Goal: Task Accomplishment & Management: Use online tool/utility

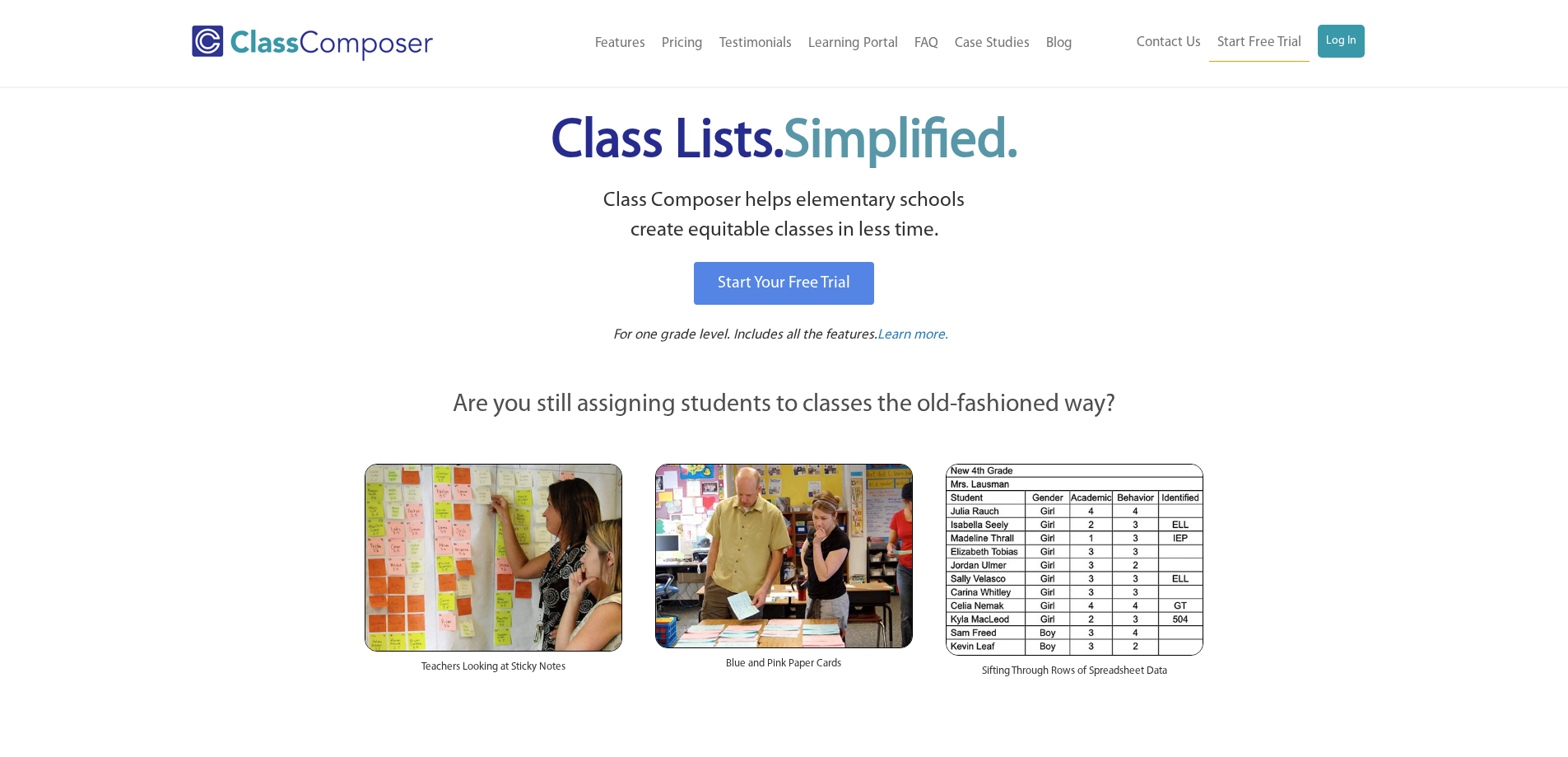
click at [1345, 22] on div "Menu Home Old Features Pricing Testimonials Learning Portal FAQ Case Studies Bl…" at bounding box center [784, 43] width 1186 height 86
click at [1342, 35] on link "Log In" at bounding box center [1341, 41] width 47 height 33
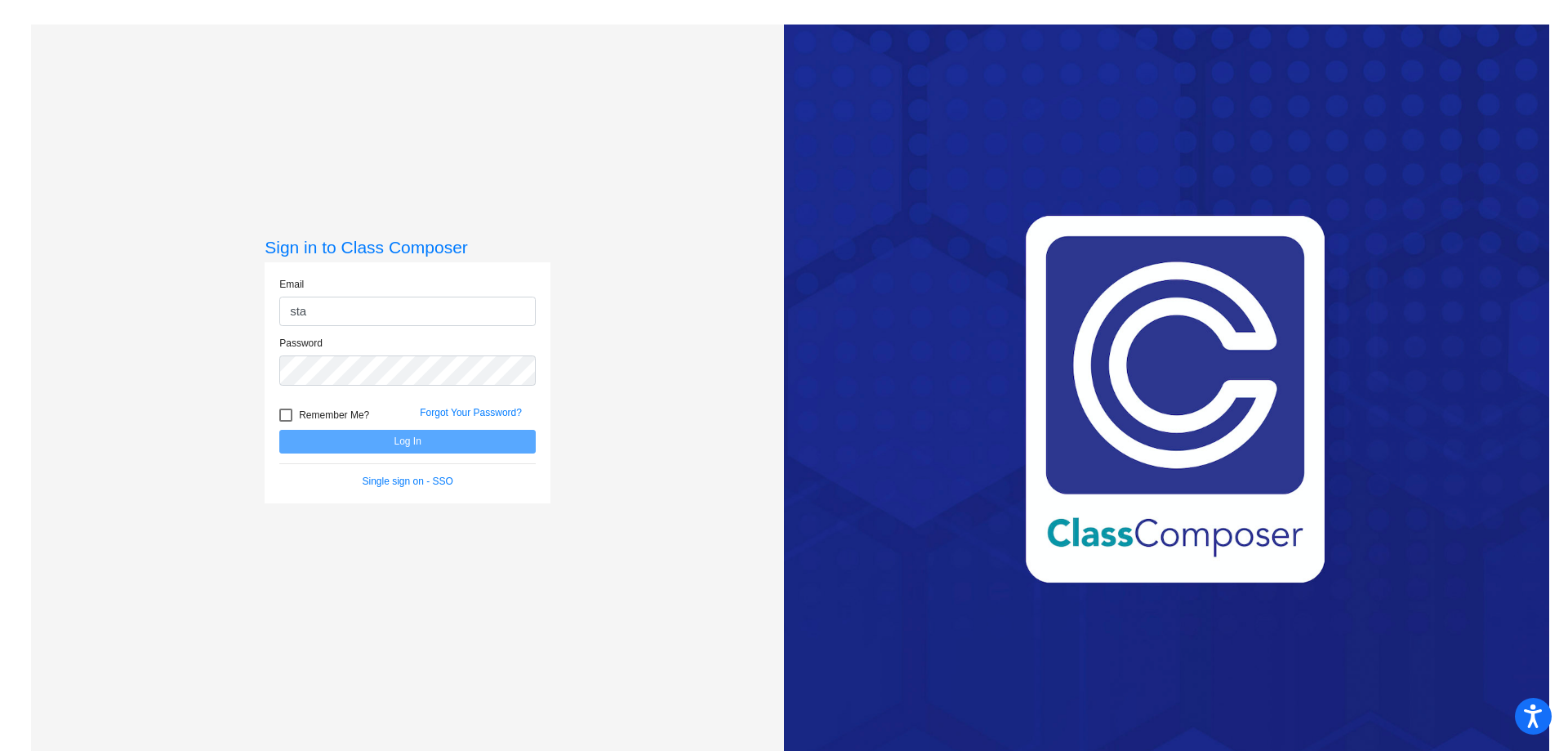
type input "[EMAIL_ADDRESS][DOMAIN_NAME]"
click at [419, 443] on button "Log In" at bounding box center [407, 441] width 256 height 24
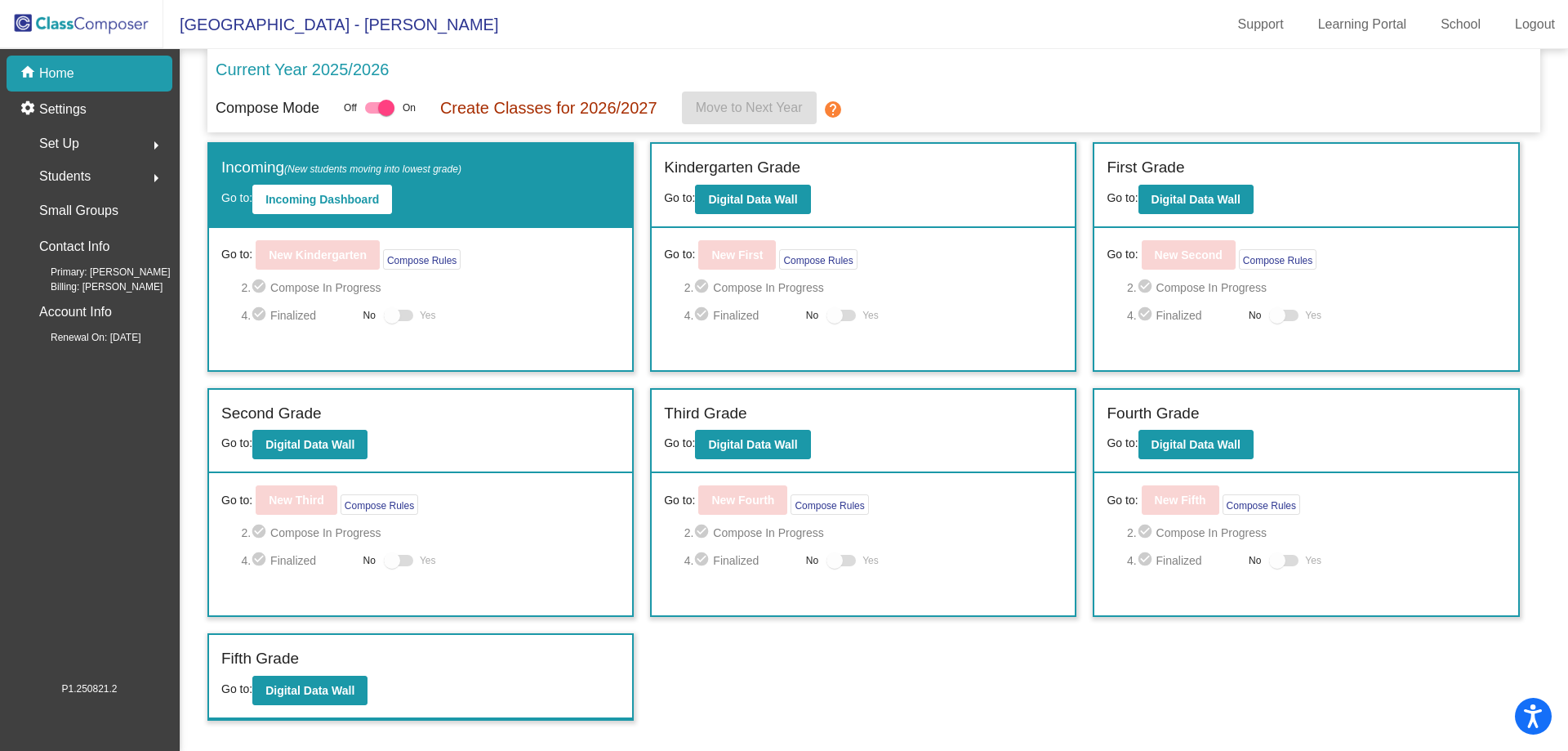
click at [1033, 85] on div "Current Year 2025/2026" at bounding box center [874, 74] width 1316 height 34
click at [778, 195] on b "Digital Data Wall" at bounding box center [752, 199] width 89 height 13
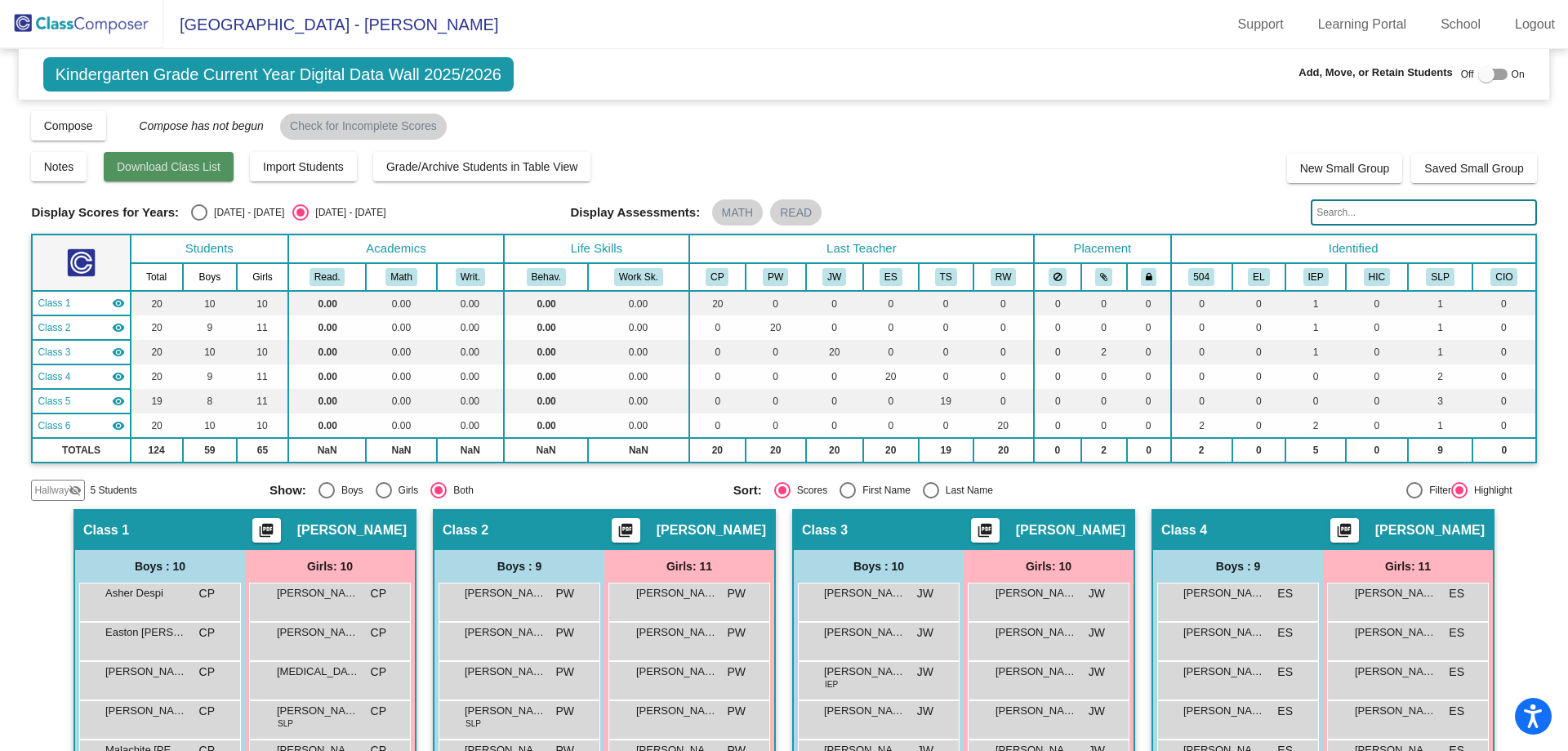
click at [194, 165] on span "Download Class List" at bounding box center [169, 166] width 104 height 13
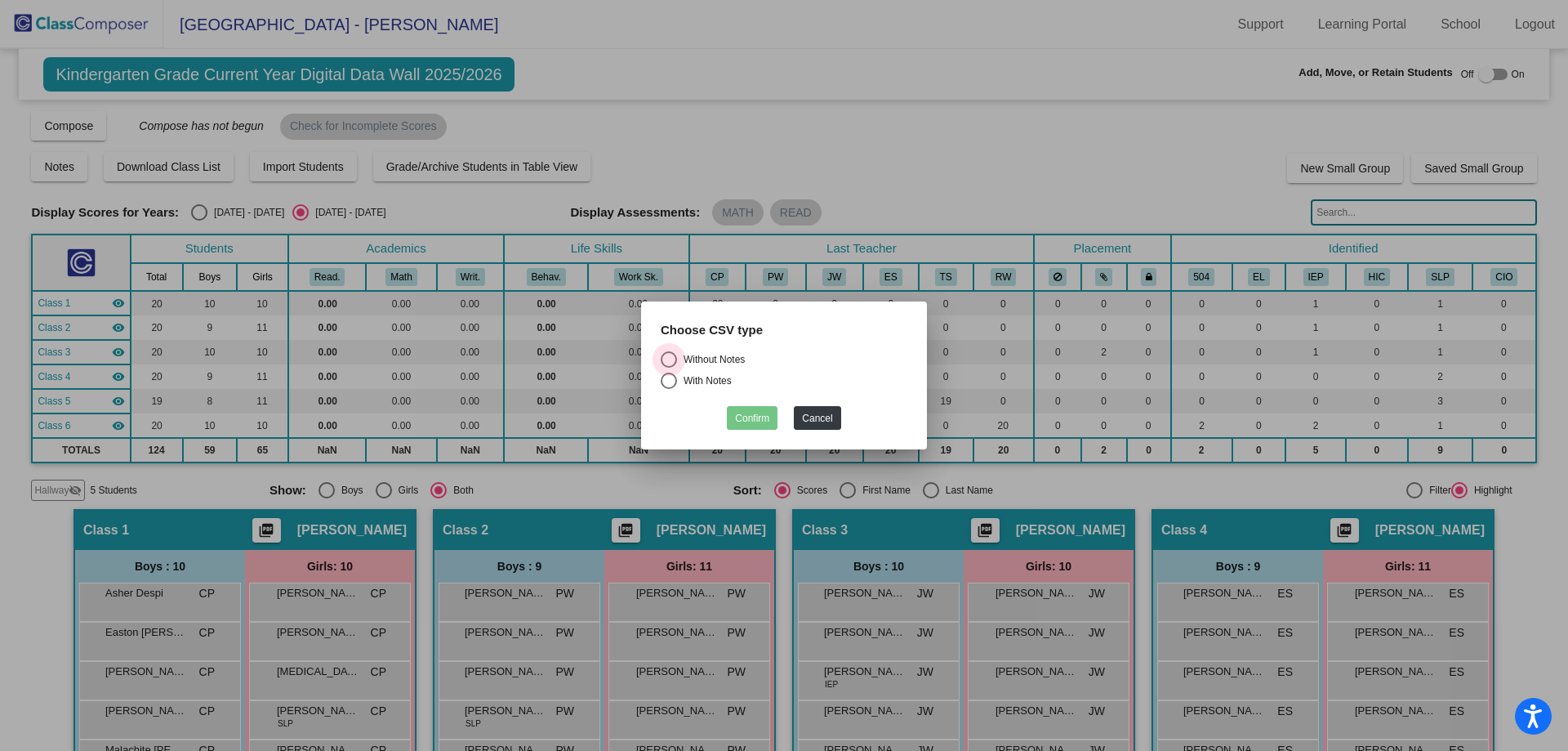
click at [664, 359] on div "Select an option" at bounding box center [669, 359] width 17 height 17
click at [668, 368] on input "Without Notes" at bounding box center [668, 368] width 1 height 1
radio input "true"
click at [758, 423] on button "Confirm" at bounding box center [752, 417] width 51 height 24
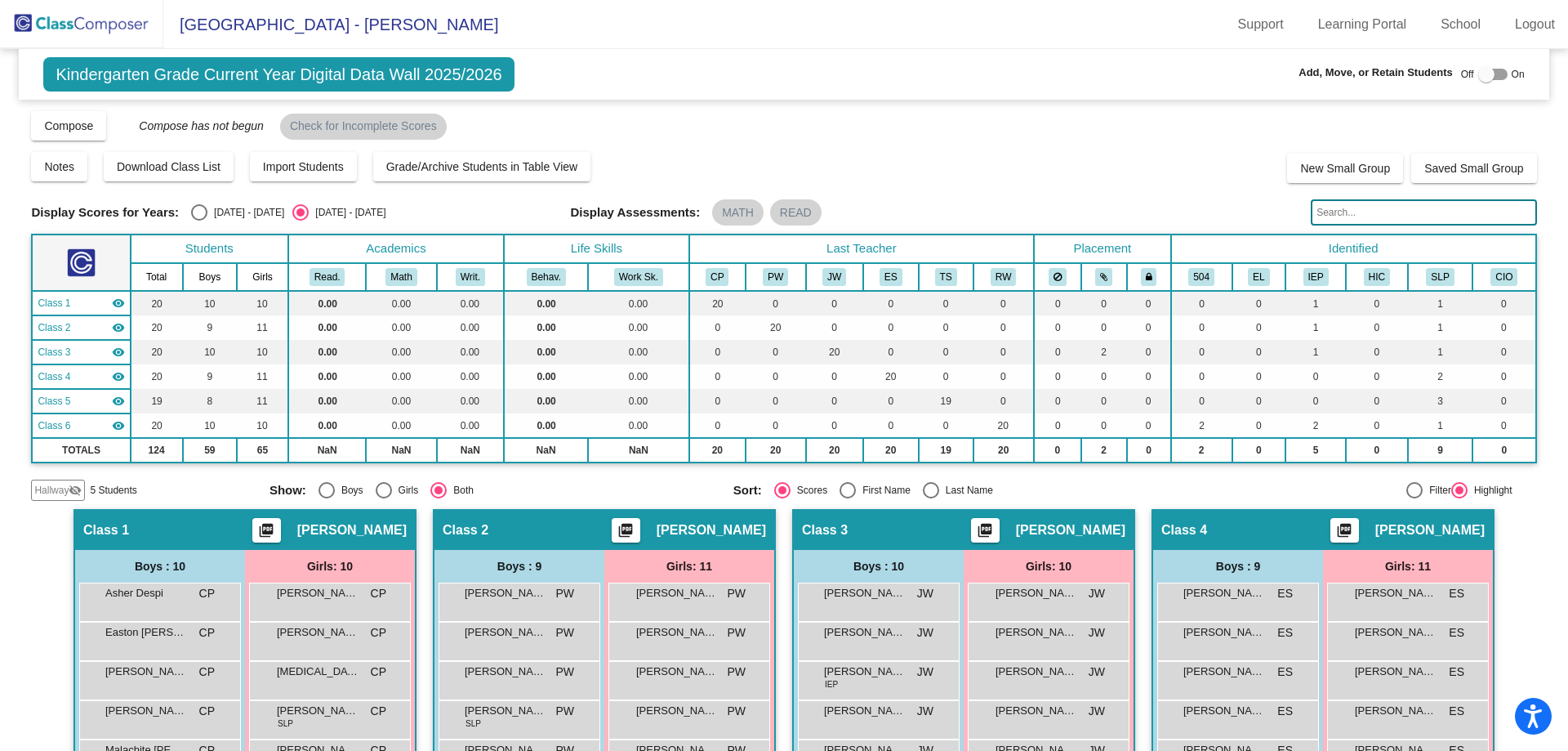
click at [588, 487] on mat-radio-group "Show: Boys Girls Both" at bounding box center [495, 490] width 451 height 17
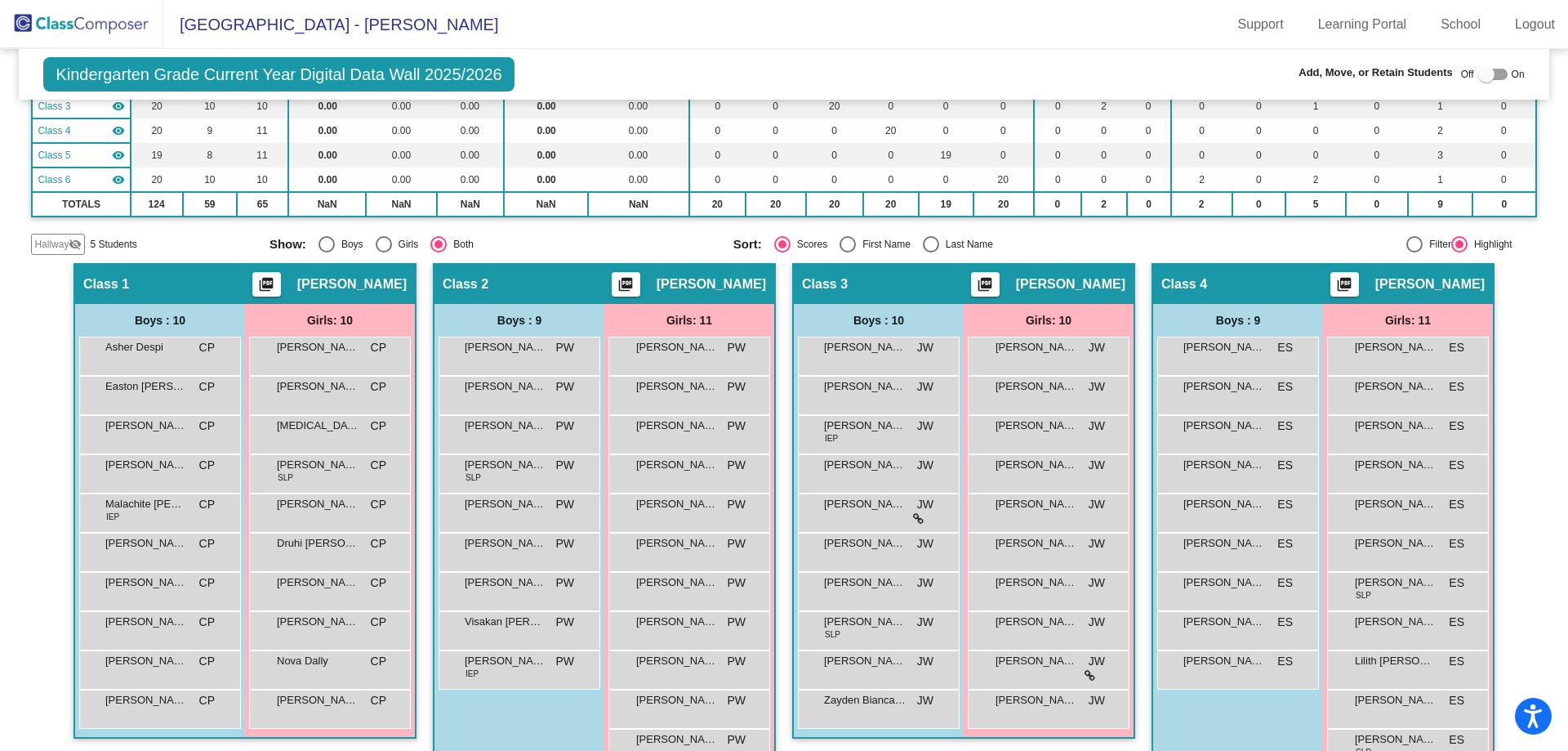
scroll to position [245, 0]
click at [276, 283] on mat-icon "picture_as_pdf" at bounding box center [266, 289] width 19 height 23
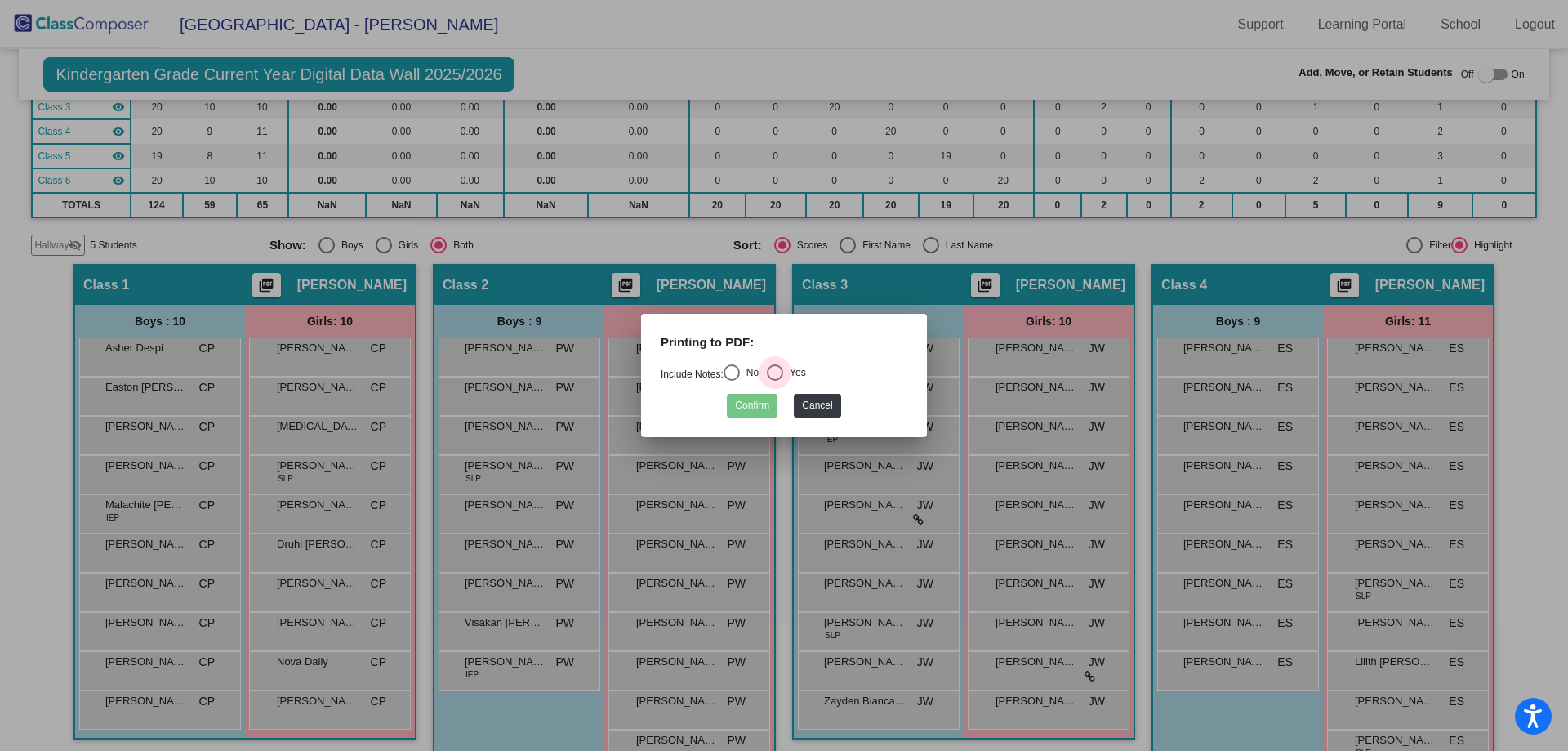
click at [781, 374] on div "Select an option" at bounding box center [775, 372] width 17 height 17
click at [775, 381] on input "Yes" at bounding box center [774, 381] width 1 height 1
radio input "true"
click at [759, 409] on button "Confirm" at bounding box center [752, 405] width 51 height 24
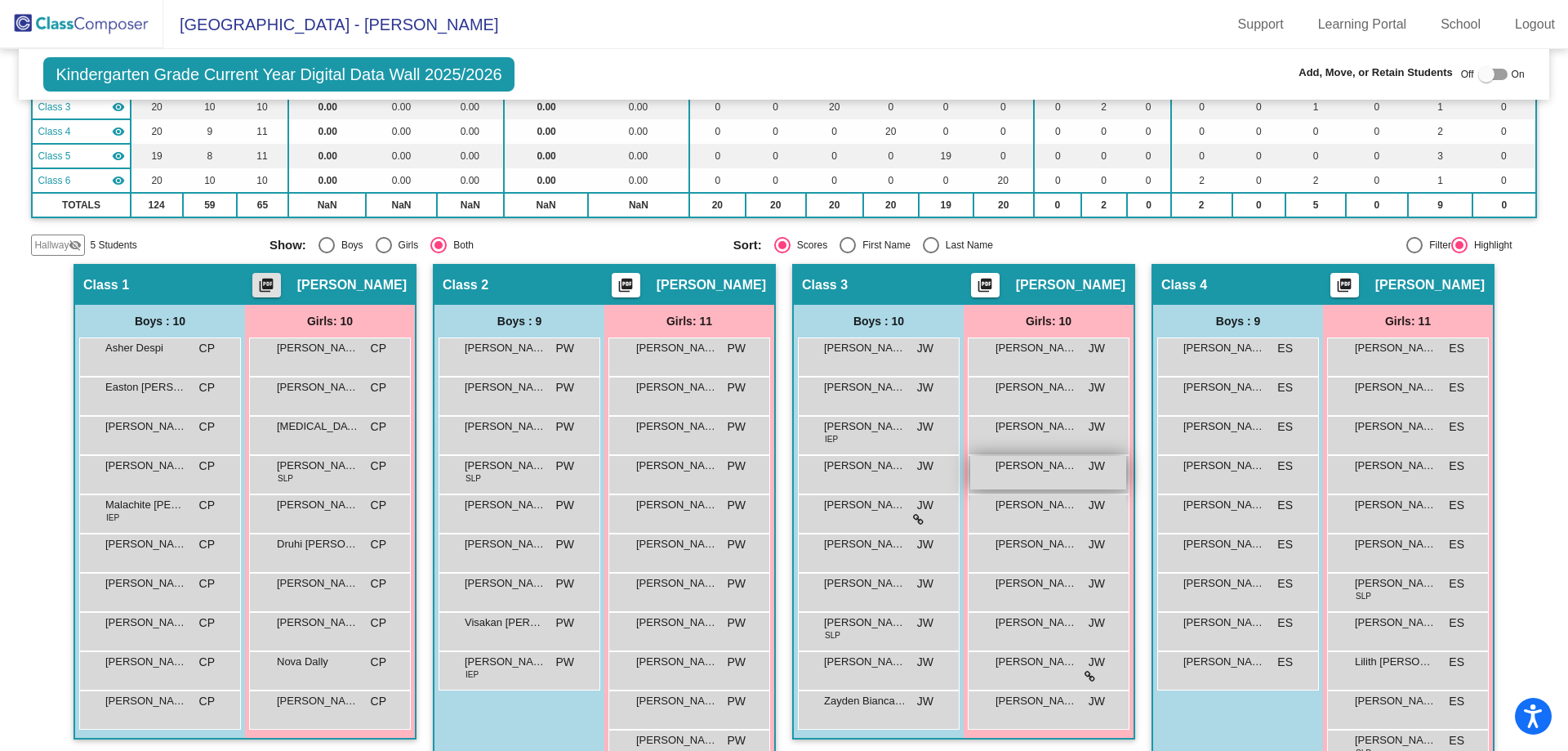
scroll to position [0, 0]
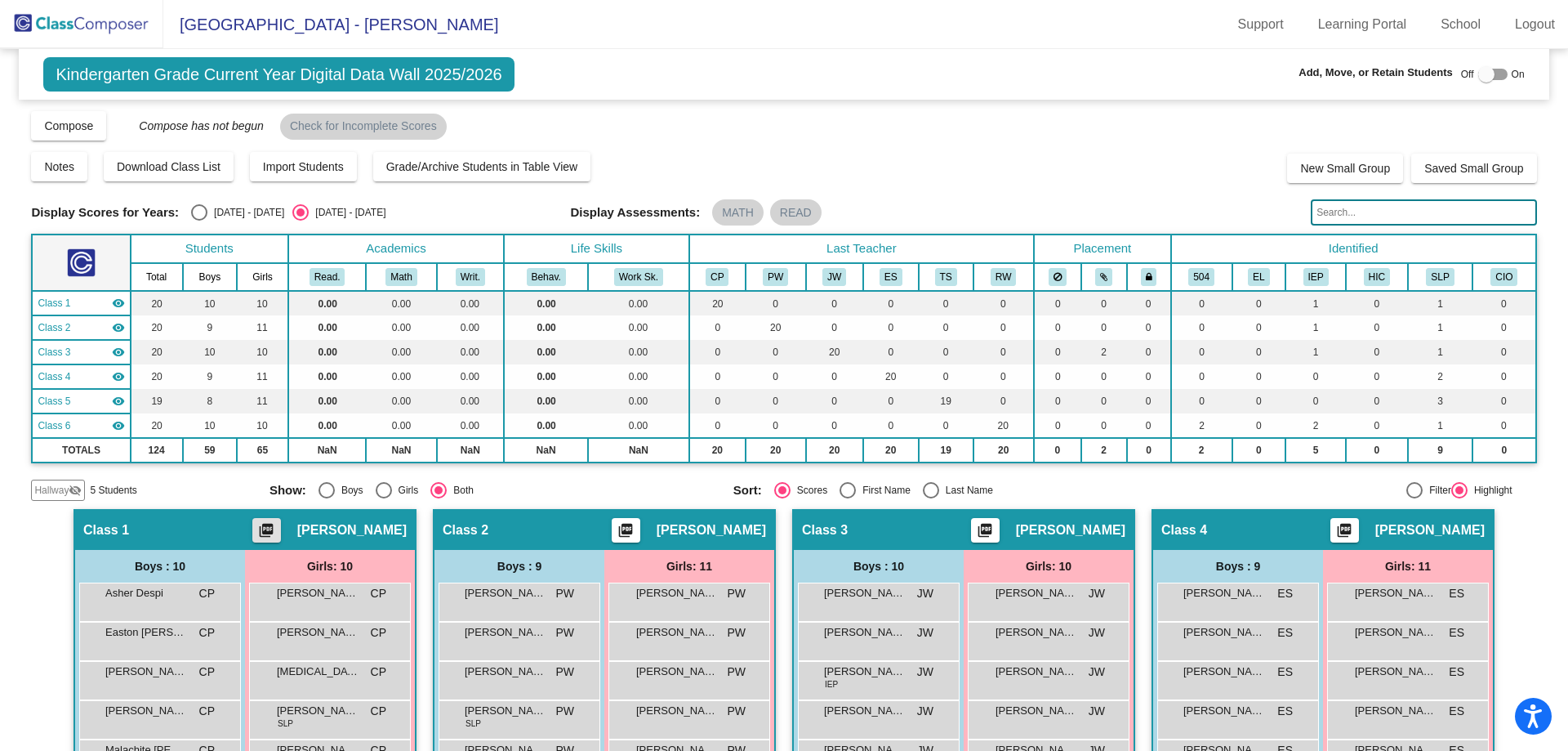
click at [985, 136] on div "Compose View Compose View & Edit Compose Submit Classes Compose has not begun C…" at bounding box center [783, 124] width 1506 height 31
click at [916, 63] on div "Kindergarten Grade Current Year Digital Data Wall 2025/2026 Add, Move, or Retai…" at bounding box center [783, 75] width 1529 height 51
click at [875, 51] on div "Kindergarten Grade Current Year Digital Data Wall 2025/2026 Add, Move, or Retai…" at bounding box center [783, 75] width 1529 height 51
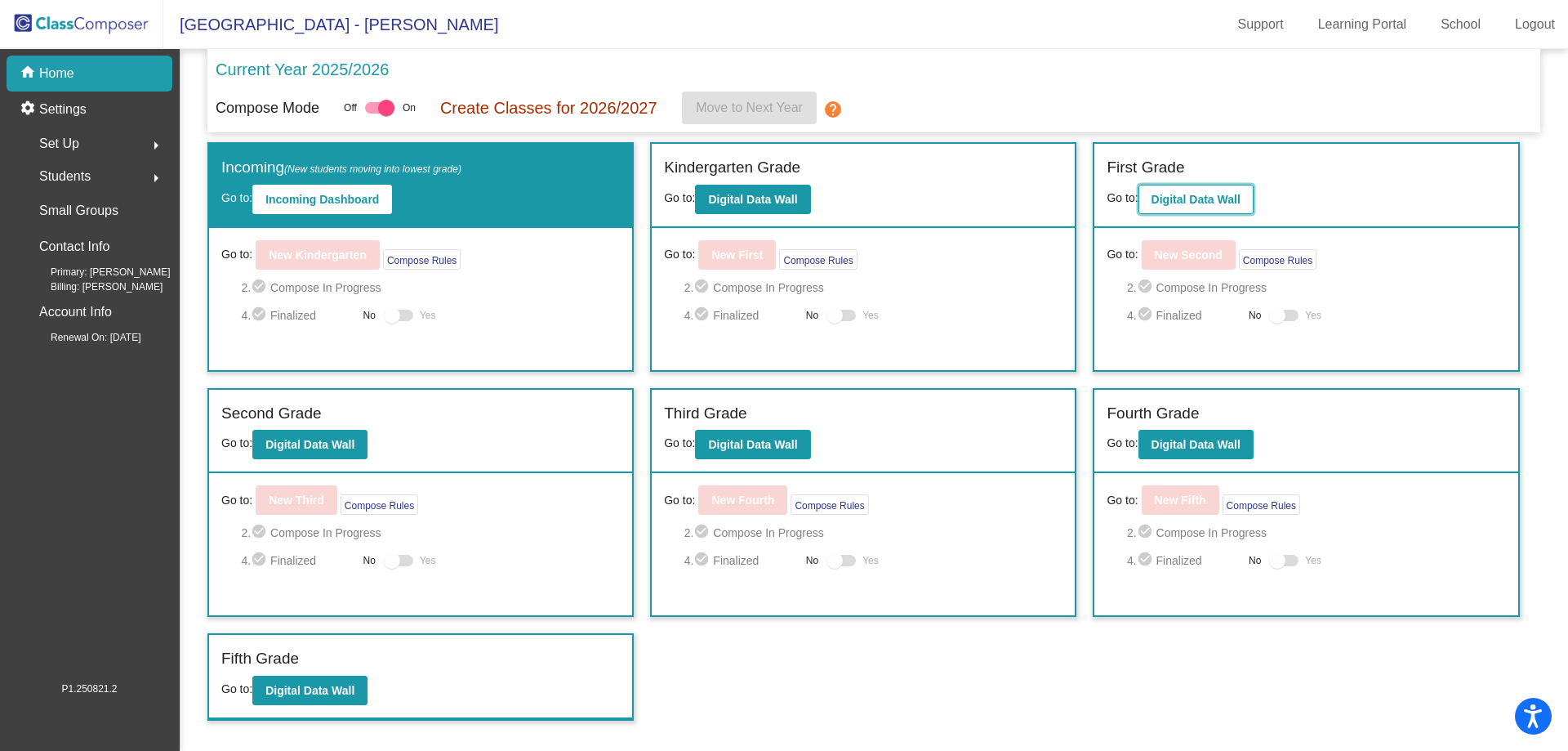
click at [1195, 199] on b "Digital Data Wall" at bounding box center [1196, 199] width 89 height 13
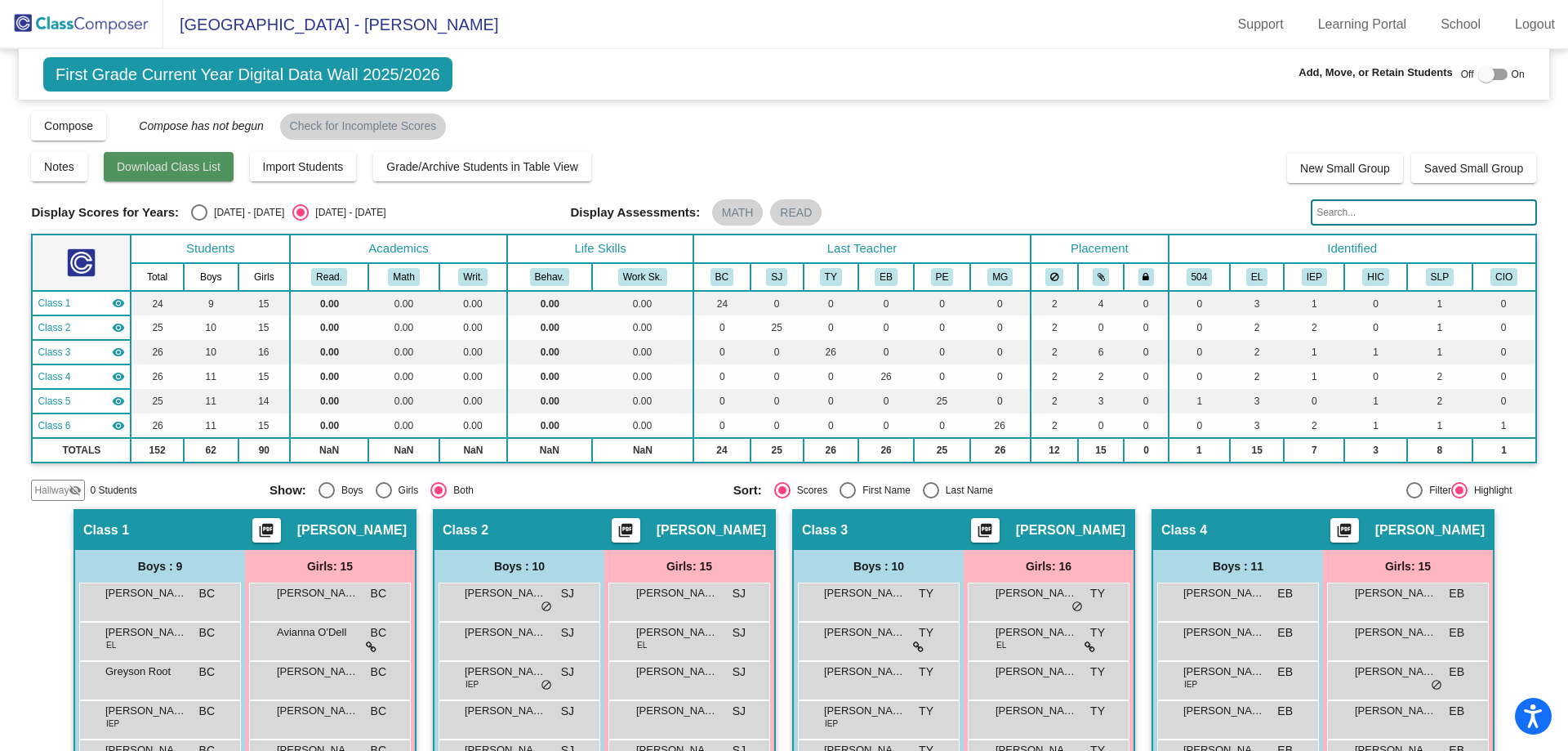
click at [194, 166] on span "Download Class List" at bounding box center [169, 166] width 104 height 13
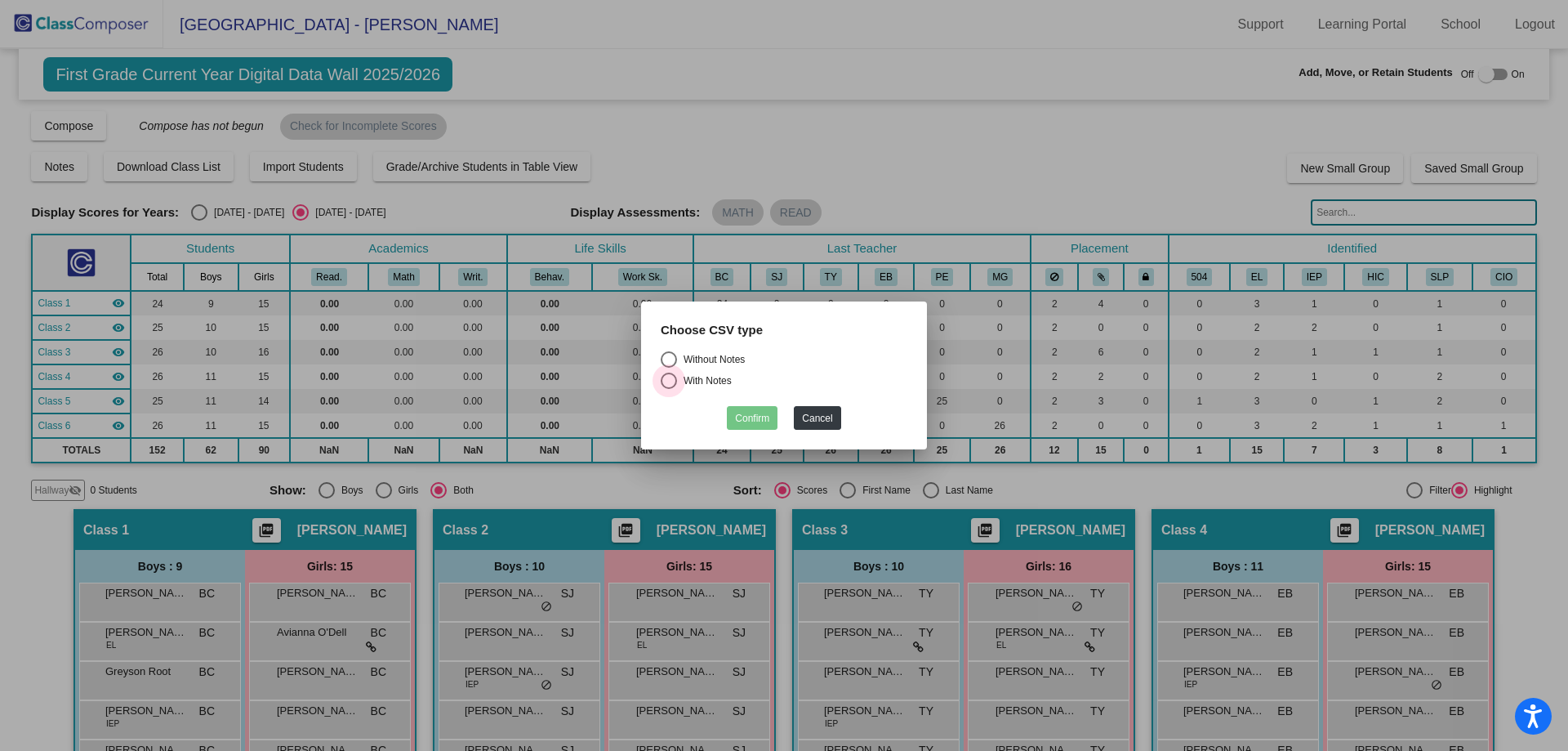
click at [670, 382] on div "Select an option" at bounding box center [669, 380] width 17 height 17
click at [669, 389] on input "With Notes" at bounding box center [668, 389] width 1 height 1
radio input "true"
click at [751, 418] on button "Confirm" at bounding box center [752, 417] width 51 height 24
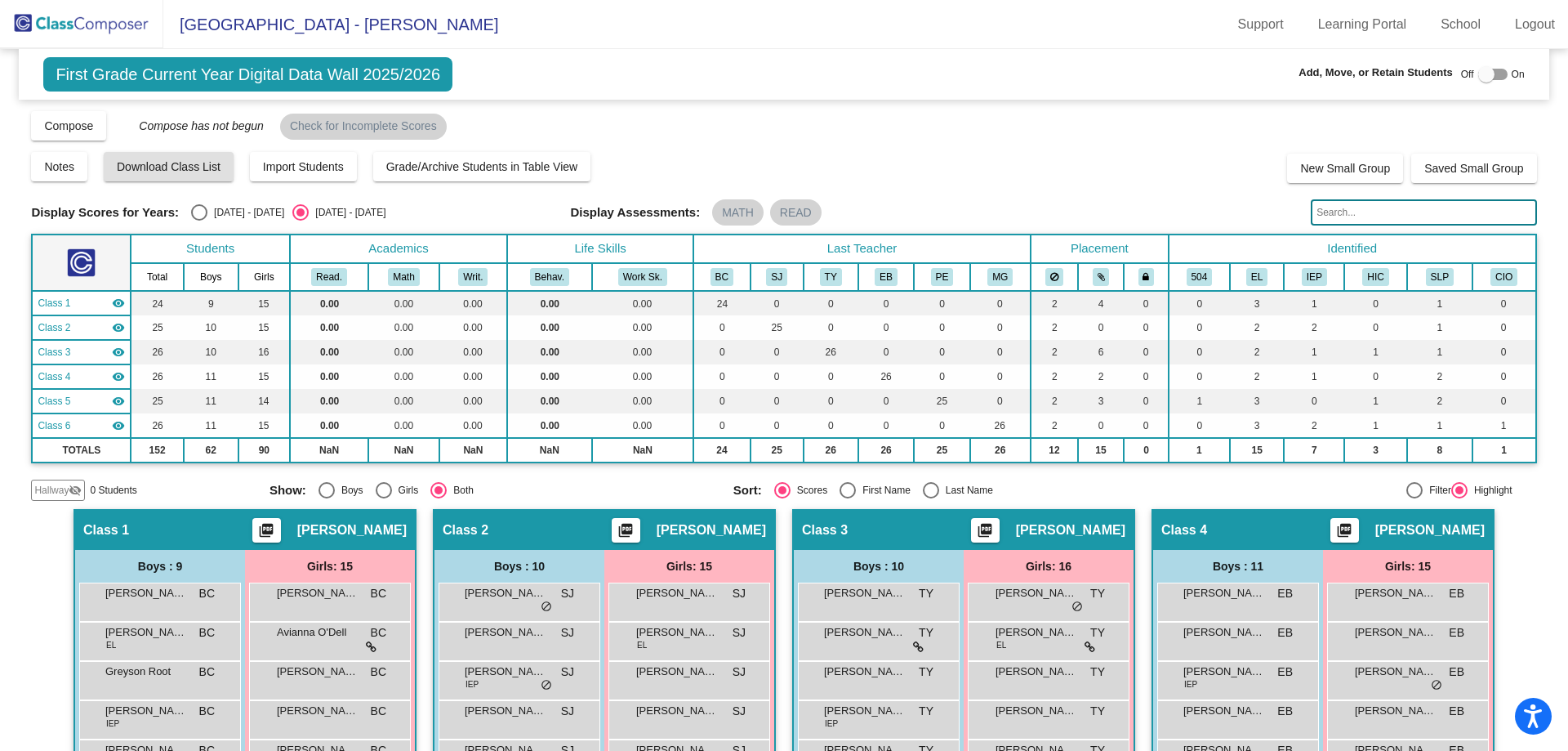
click at [1139, 74] on div "Add, Move, or Retain Students Off On" at bounding box center [1302, 75] width 444 height 21
click at [1100, 170] on div "Notes Download Class List Import Students Grade/Archive Students in Table View …" at bounding box center [783, 166] width 1506 height 33
click at [160, 162] on span "Download Class List" at bounding box center [169, 166] width 104 height 13
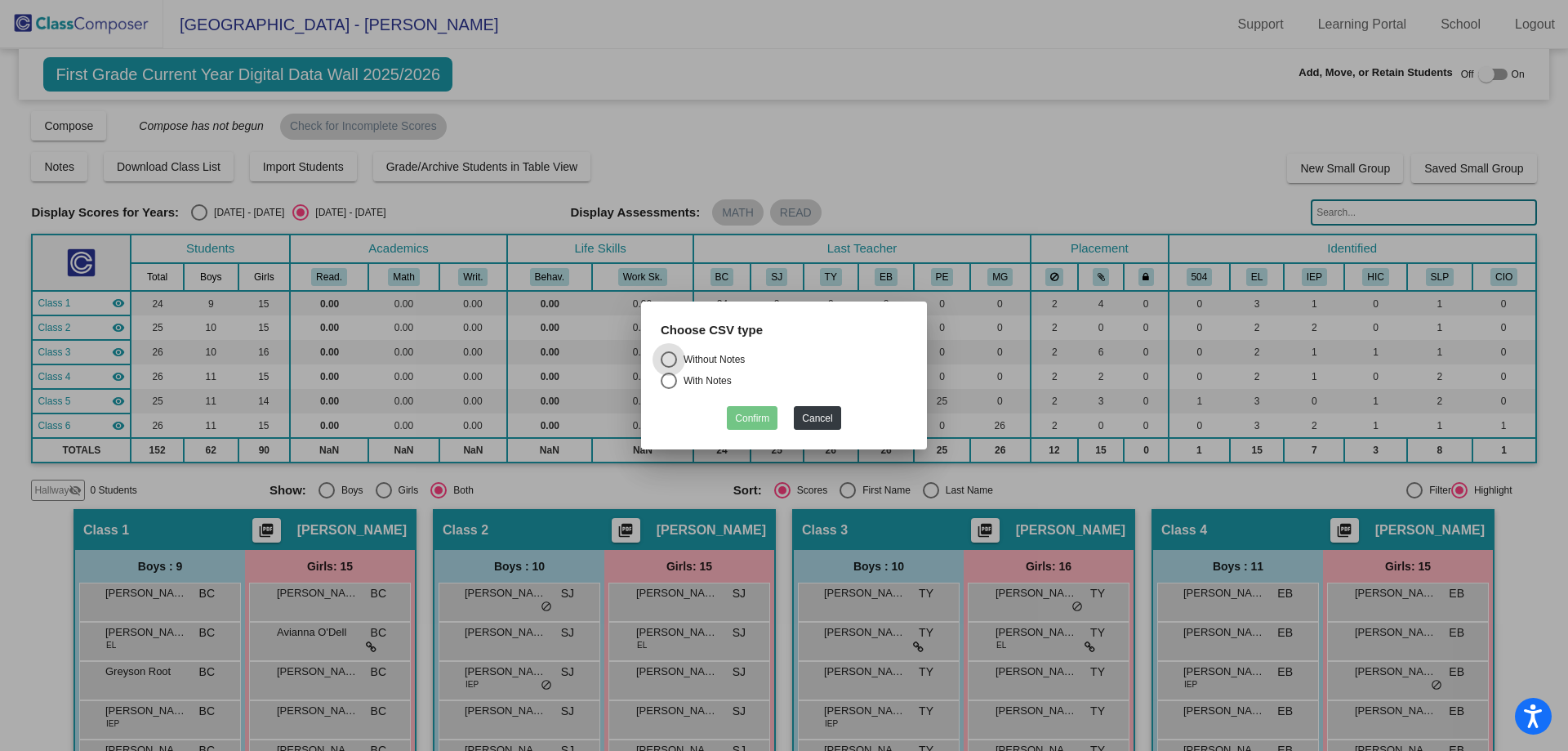
click at [667, 383] on div "Select an option" at bounding box center [669, 380] width 17 height 17
click at [668, 389] on input "With Notes" at bounding box center [668, 389] width 1 height 1
radio input "true"
click at [765, 416] on button "Confirm" at bounding box center [752, 417] width 51 height 24
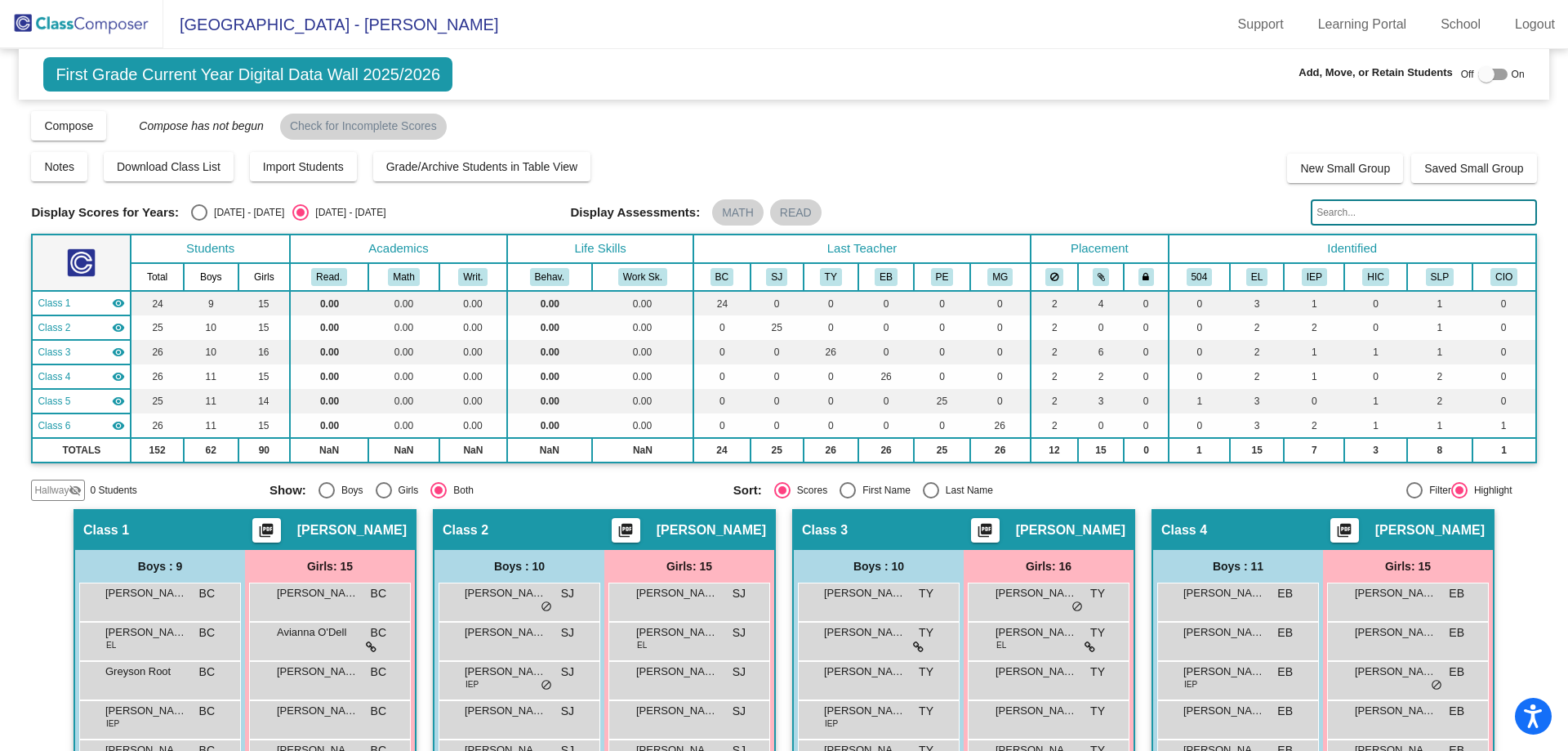
click at [1027, 67] on div "First Grade Current Year Digital Data Wall 2025/2026 Add, Move, or Retain Stude…" at bounding box center [783, 75] width 1529 height 51
click at [1039, 83] on div "First Grade Current Year Digital Data Wall 2025/2026 Add, Move, or Retain Stude…" at bounding box center [783, 75] width 1529 height 51
click at [1020, 28] on mat-toolbar "[GEOGRAPHIC_DATA] - [PERSON_NAME] Support Learning Portal School Logout" at bounding box center [784, 25] width 1568 height 49
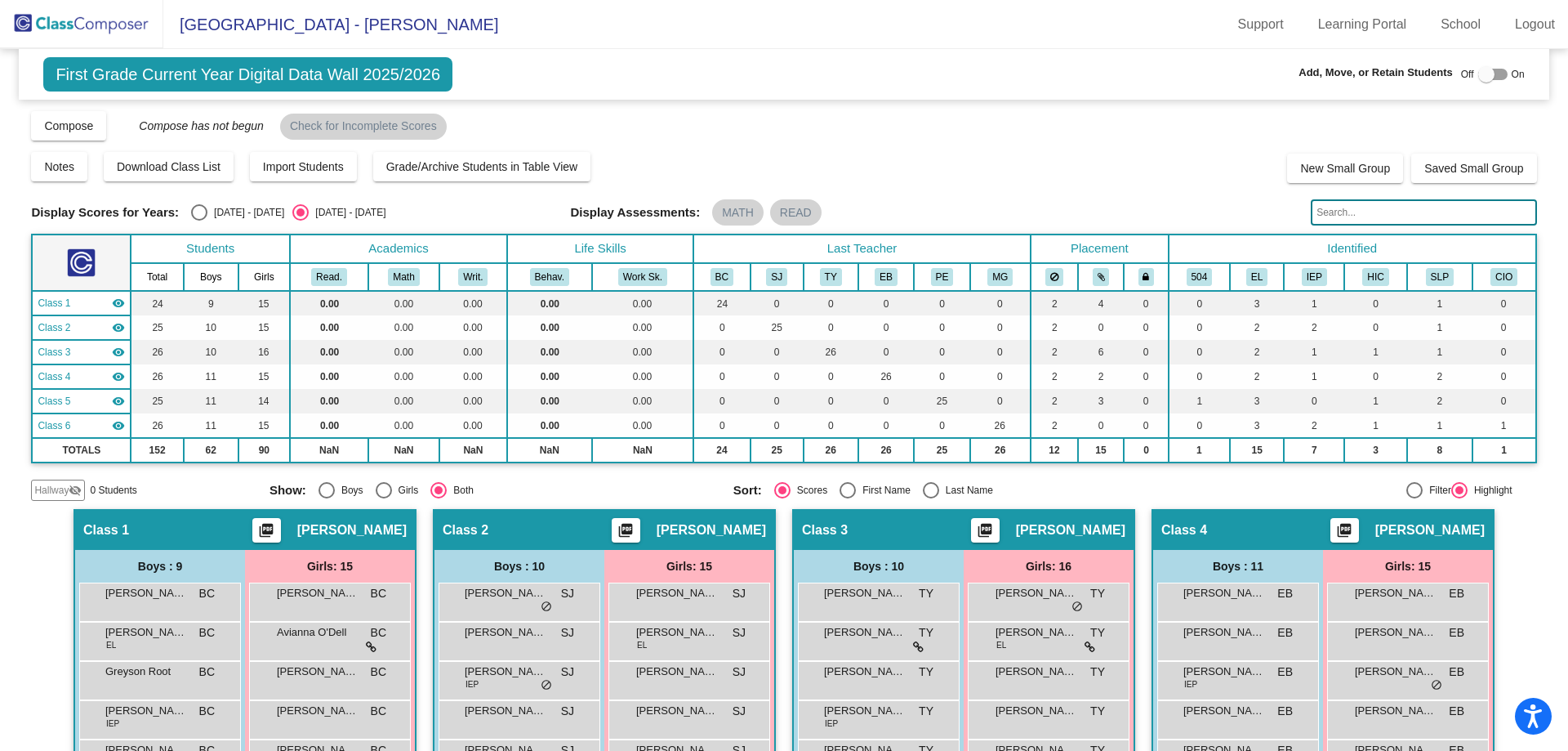
click at [1020, 28] on mat-toolbar "[GEOGRAPHIC_DATA] - [PERSON_NAME] Support Learning Portal School Logout" at bounding box center [784, 25] width 1568 height 49
click at [846, 68] on div "First Grade Current Year Digital Data Wall 2025/2026 Add, Move, or Retain Stude…" at bounding box center [783, 75] width 1529 height 51
click at [822, 74] on div "First Grade Current Year Digital Data Wall 2025/2026 Add, Move, or Retain Stude…" at bounding box center [783, 75] width 1529 height 51
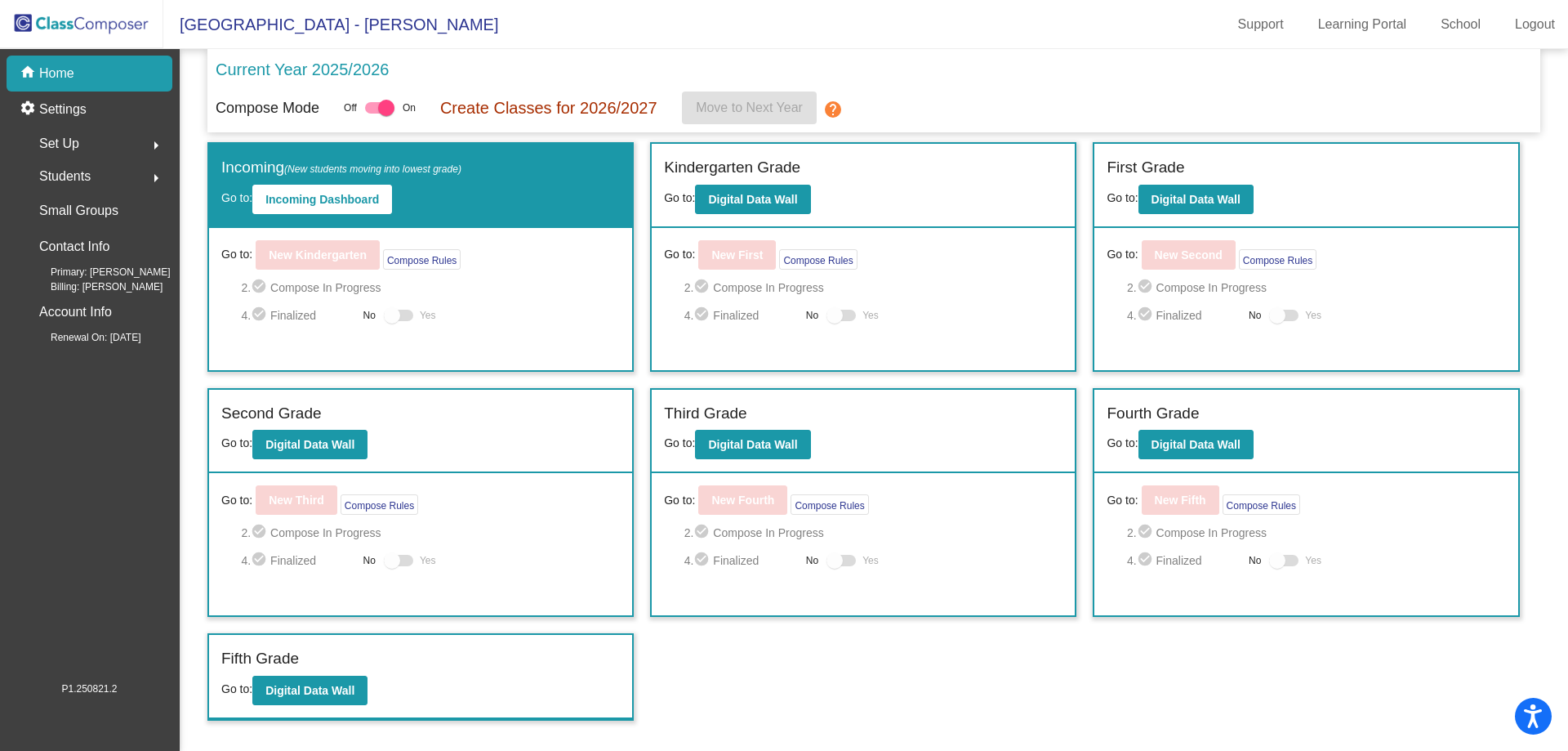
drag, startPoint x: 978, startPoint y: 17, endPoint x: 975, endPoint y: 5, distance: 12.4
click at [979, 17] on mat-toolbar "[GEOGRAPHIC_DATA] - [PERSON_NAME] Support Learning Portal School Logout" at bounding box center [784, 25] width 1568 height 49
click at [955, 26] on mat-toolbar "[GEOGRAPHIC_DATA] - [PERSON_NAME] Support Learning Portal School Logout" at bounding box center [784, 25] width 1568 height 49
click at [311, 438] on b "Digital Data Wall" at bounding box center [310, 444] width 89 height 13
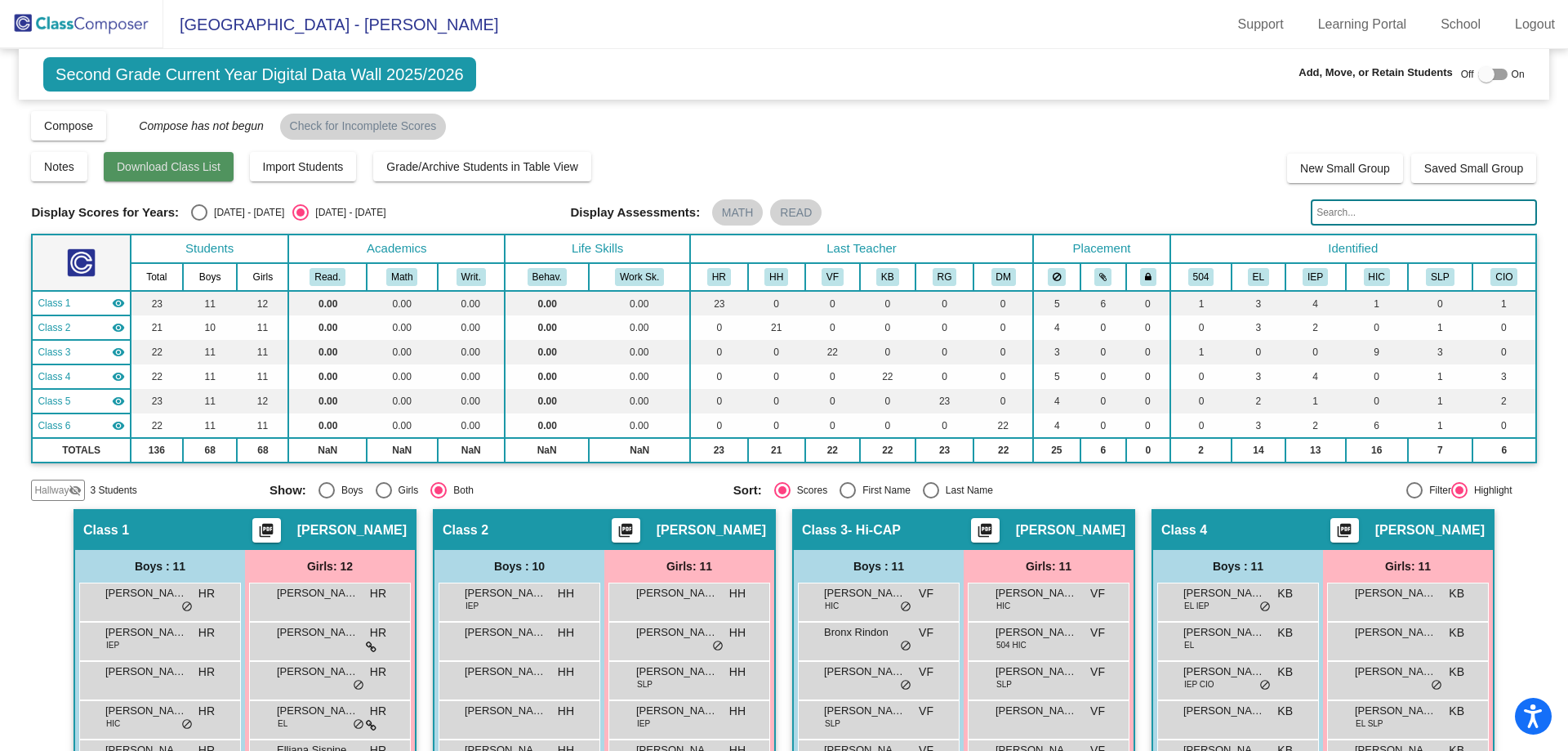
click at [163, 165] on span "Download Class List" at bounding box center [169, 166] width 104 height 13
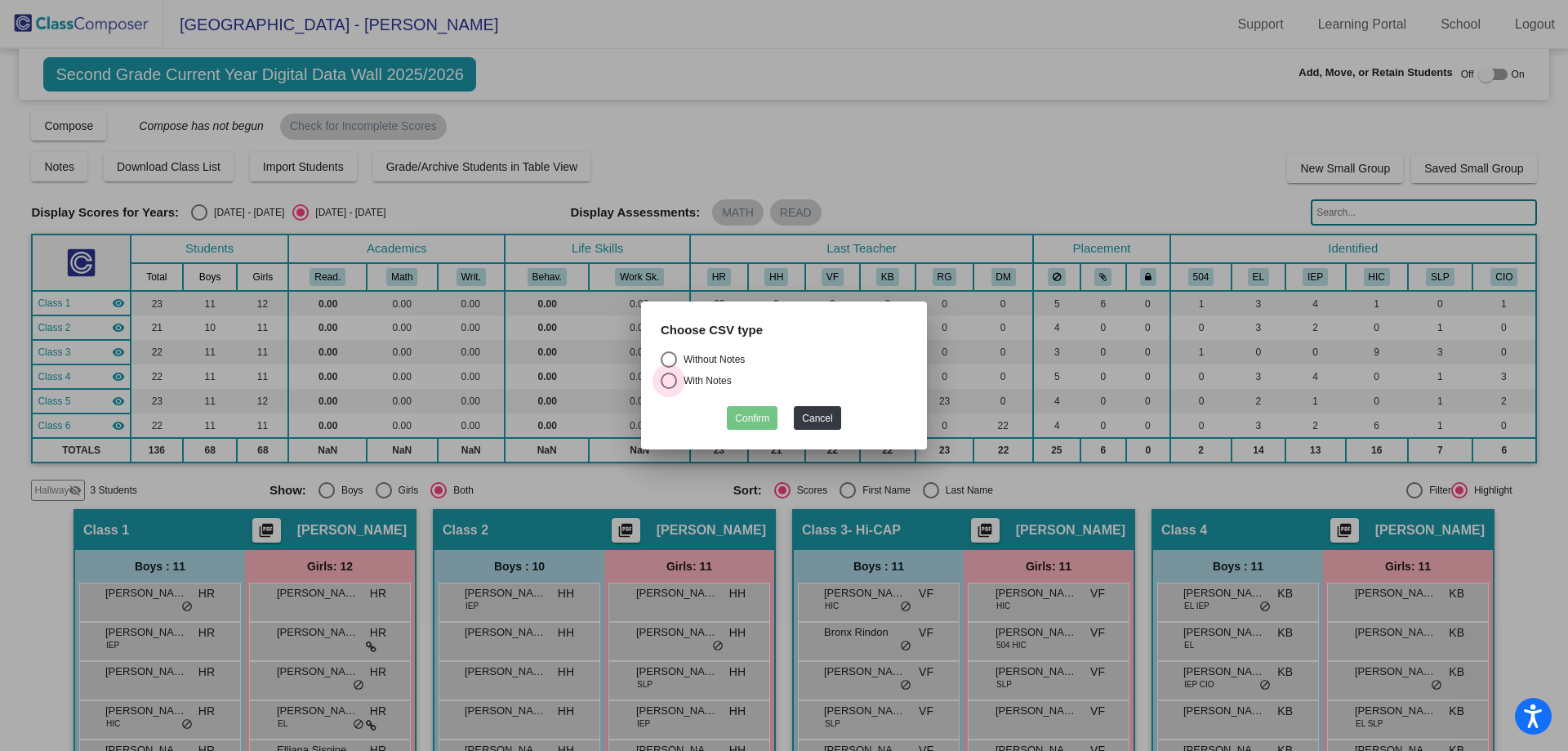
click at [670, 383] on div "Select an option" at bounding box center [669, 380] width 17 height 17
click at [669, 389] on input "With Notes" at bounding box center [668, 389] width 1 height 1
radio input "true"
click at [762, 420] on button "Confirm" at bounding box center [752, 417] width 51 height 24
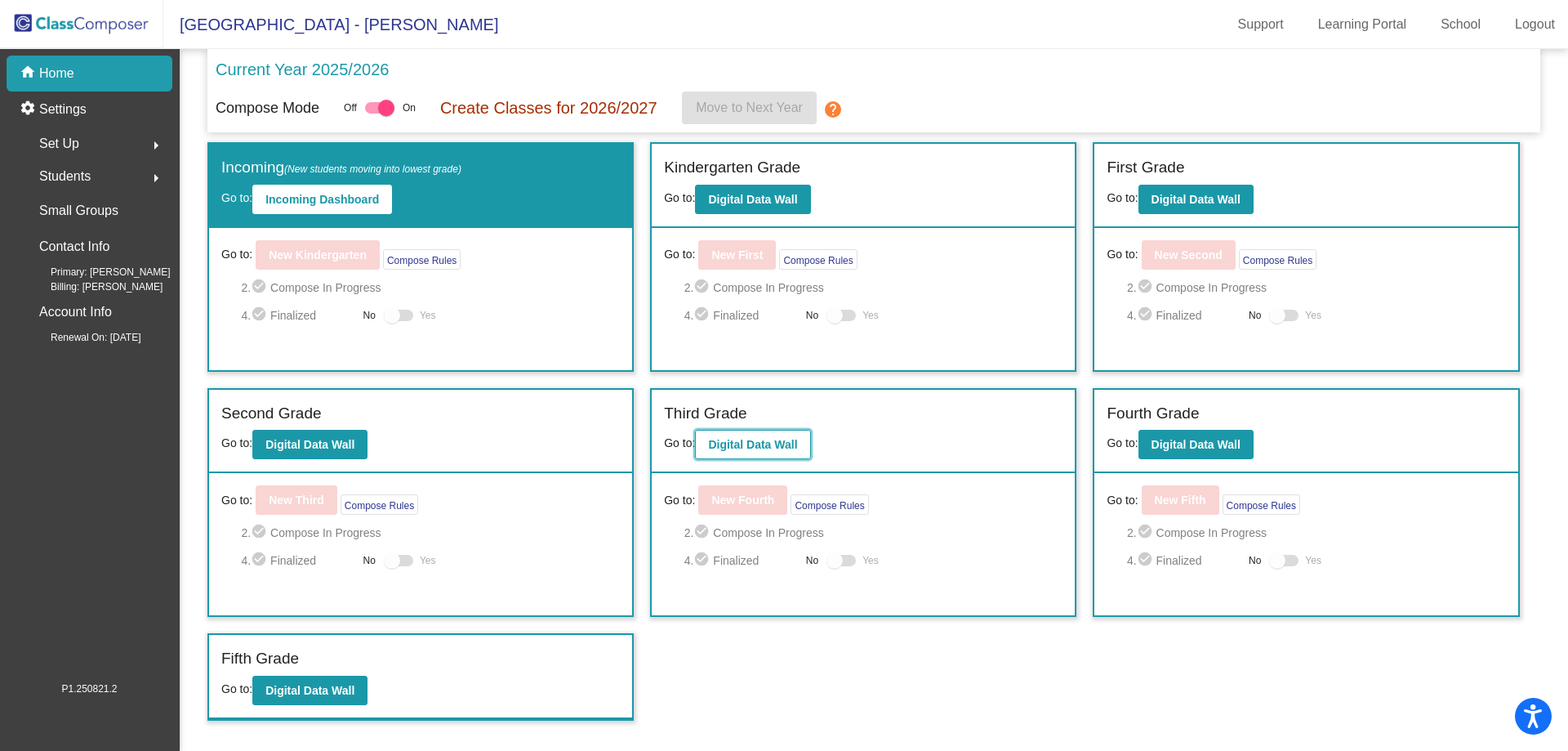
click at [759, 450] on b "Digital Data Wall" at bounding box center [752, 444] width 89 height 13
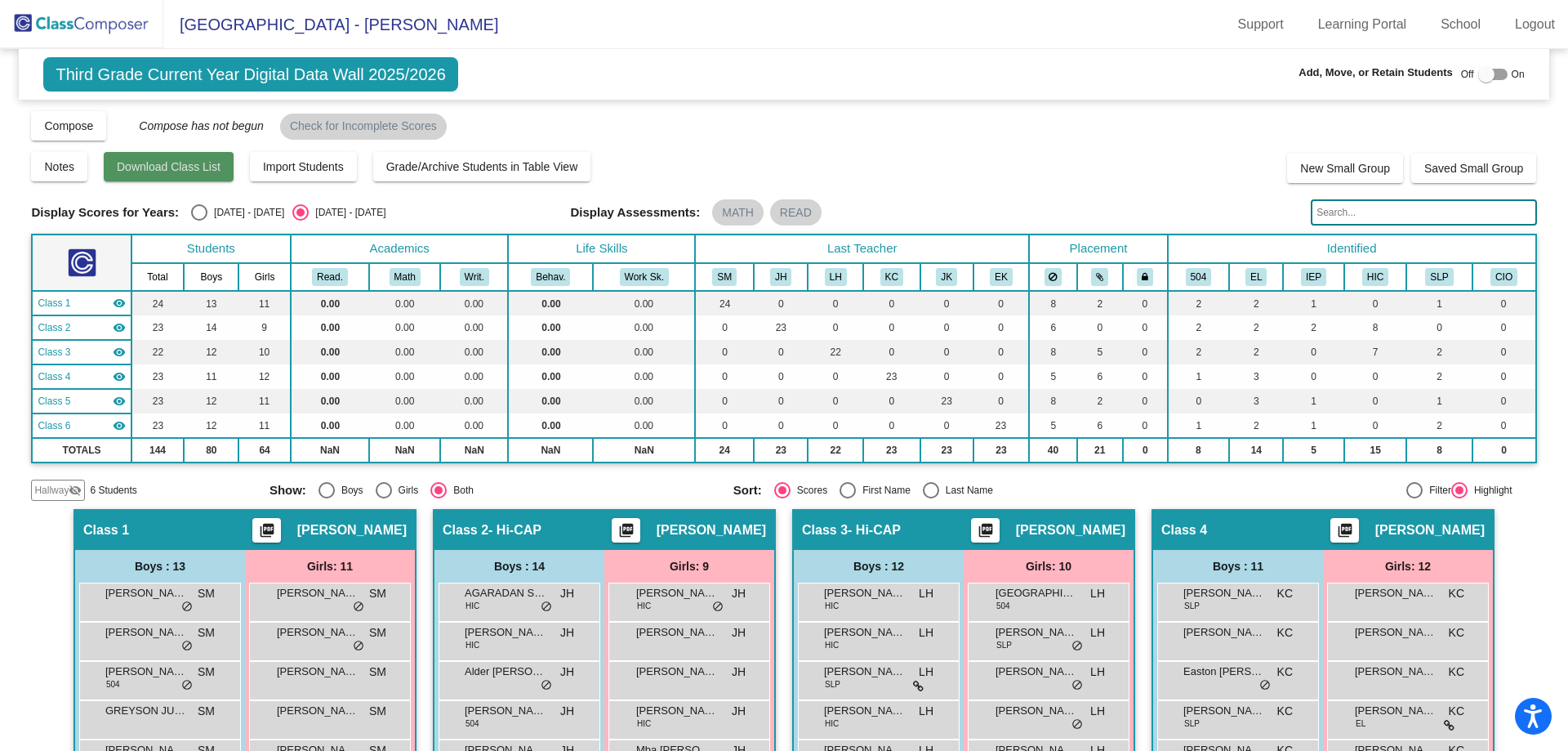
click at [187, 166] on span "Download Class List" at bounding box center [169, 166] width 104 height 13
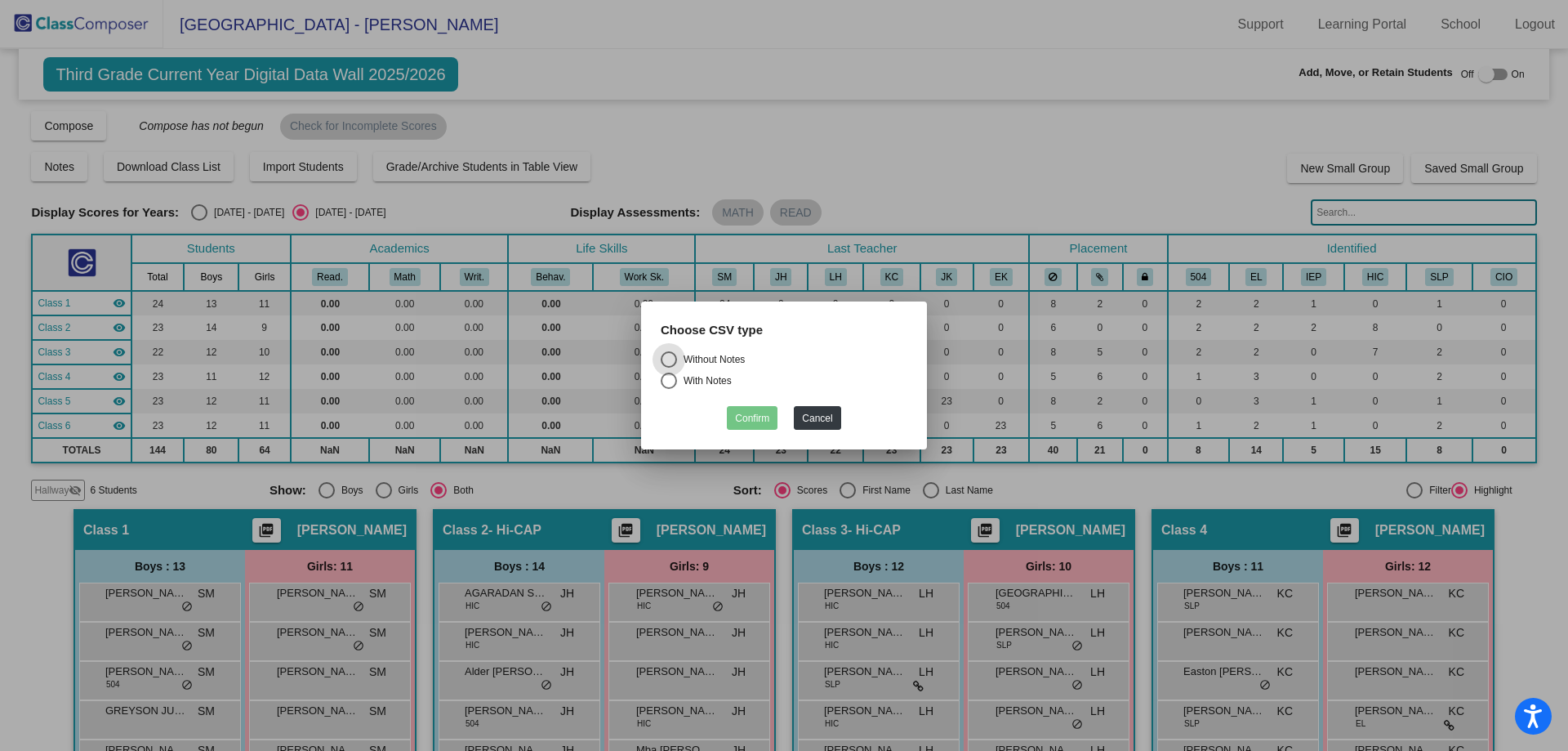
drag, startPoint x: 665, startPoint y: 382, endPoint x: 654, endPoint y: 371, distance: 15.6
click at [666, 381] on div "Select an option" at bounding box center [669, 380] width 17 height 17
click at [668, 389] on input "With Notes" at bounding box center [668, 389] width 1 height 1
radio input "true"
click at [750, 419] on button "Confirm" at bounding box center [752, 417] width 51 height 24
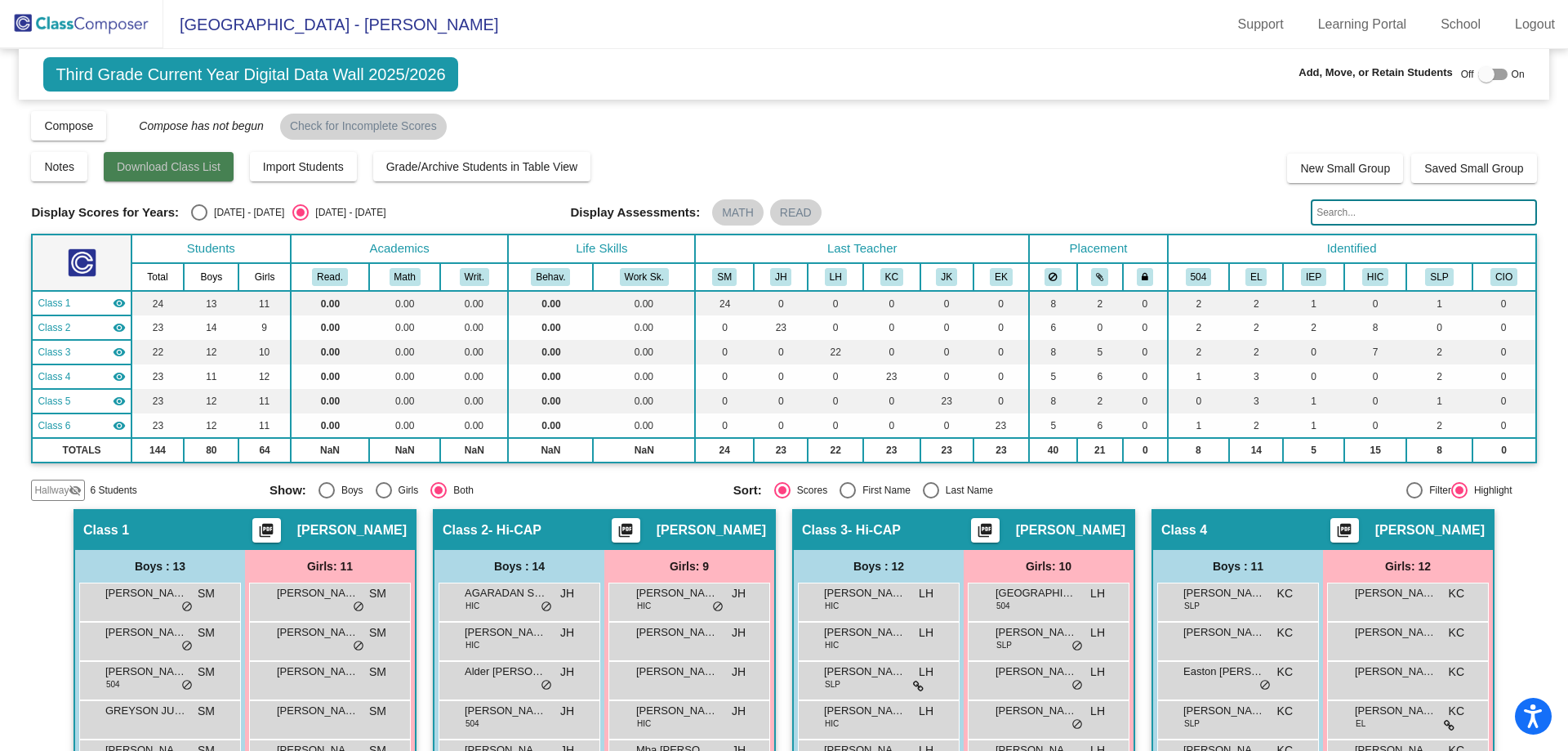
click at [189, 168] on span "Download Class List" at bounding box center [169, 166] width 104 height 13
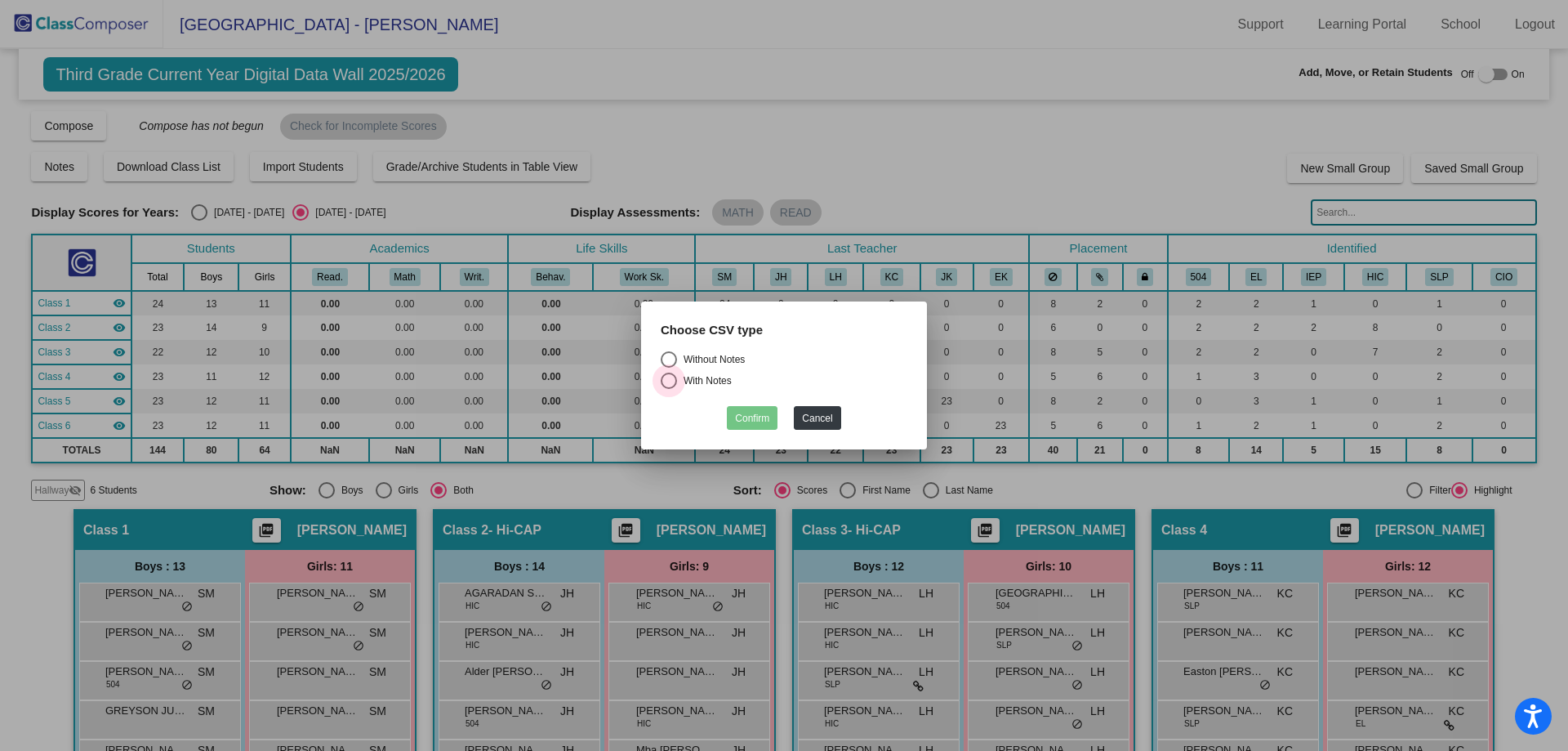
click at [667, 380] on div "Select an option" at bounding box center [669, 380] width 17 height 17
click at [668, 389] on input "With Notes" at bounding box center [668, 389] width 1 height 1
radio input "true"
click at [766, 421] on button "Confirm" at bounding box center [752, 417] width 51 height 24
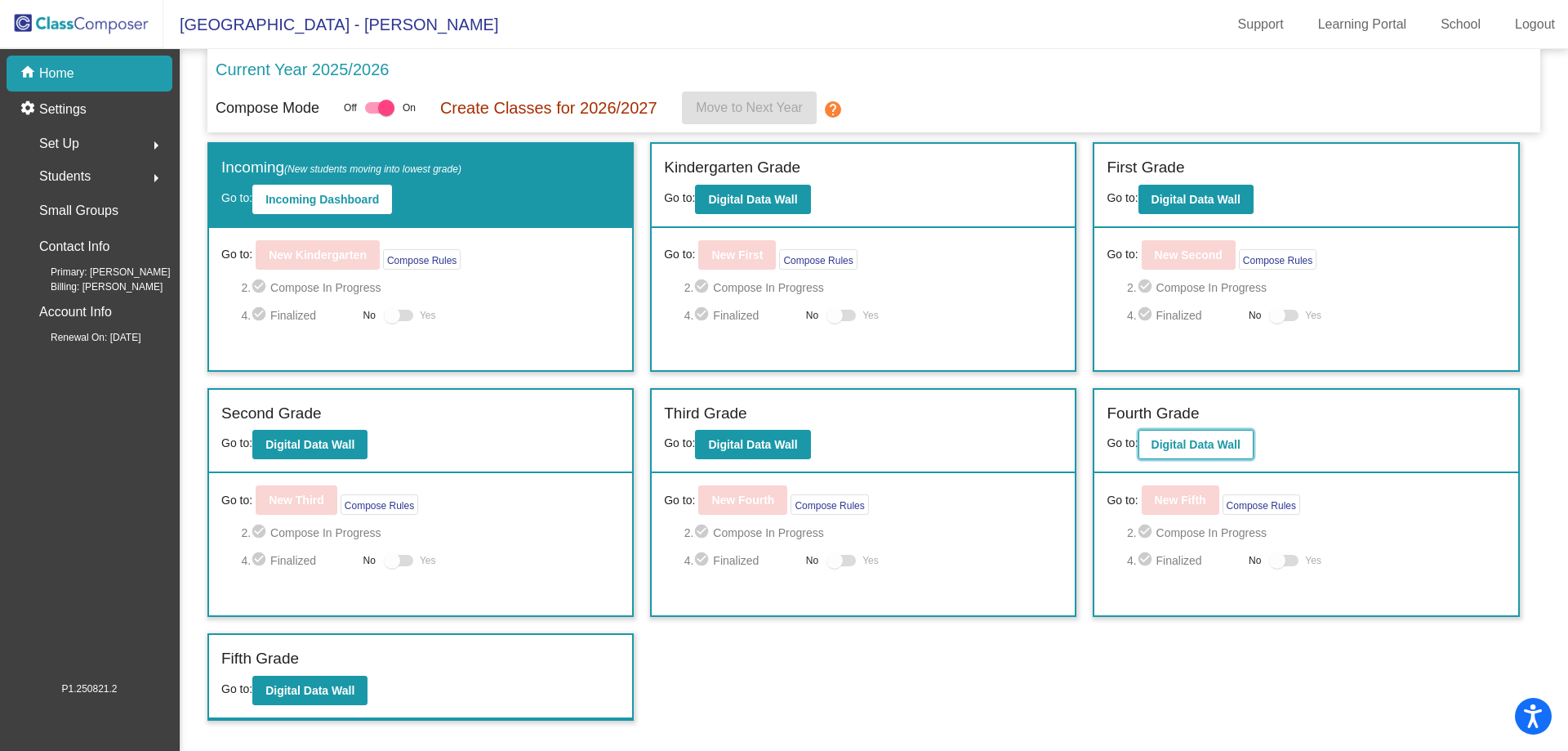
click at [1225, 449] on b "Digital Data Wall" at bounding box center [1196, 444] width 89 height 13
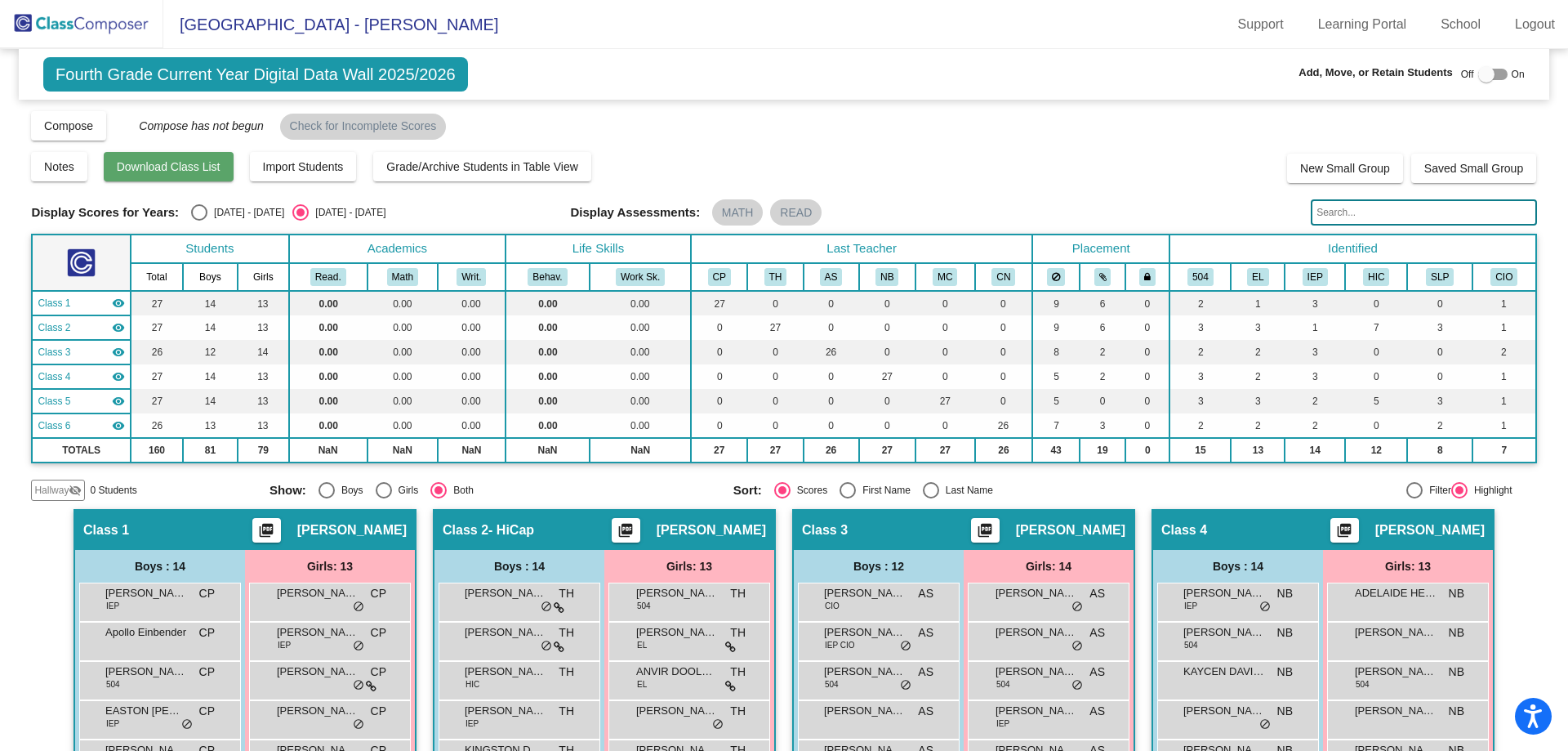
click at [155, 167] on span "Download Class List" at bounding box center [169, 166] width 104 height 13
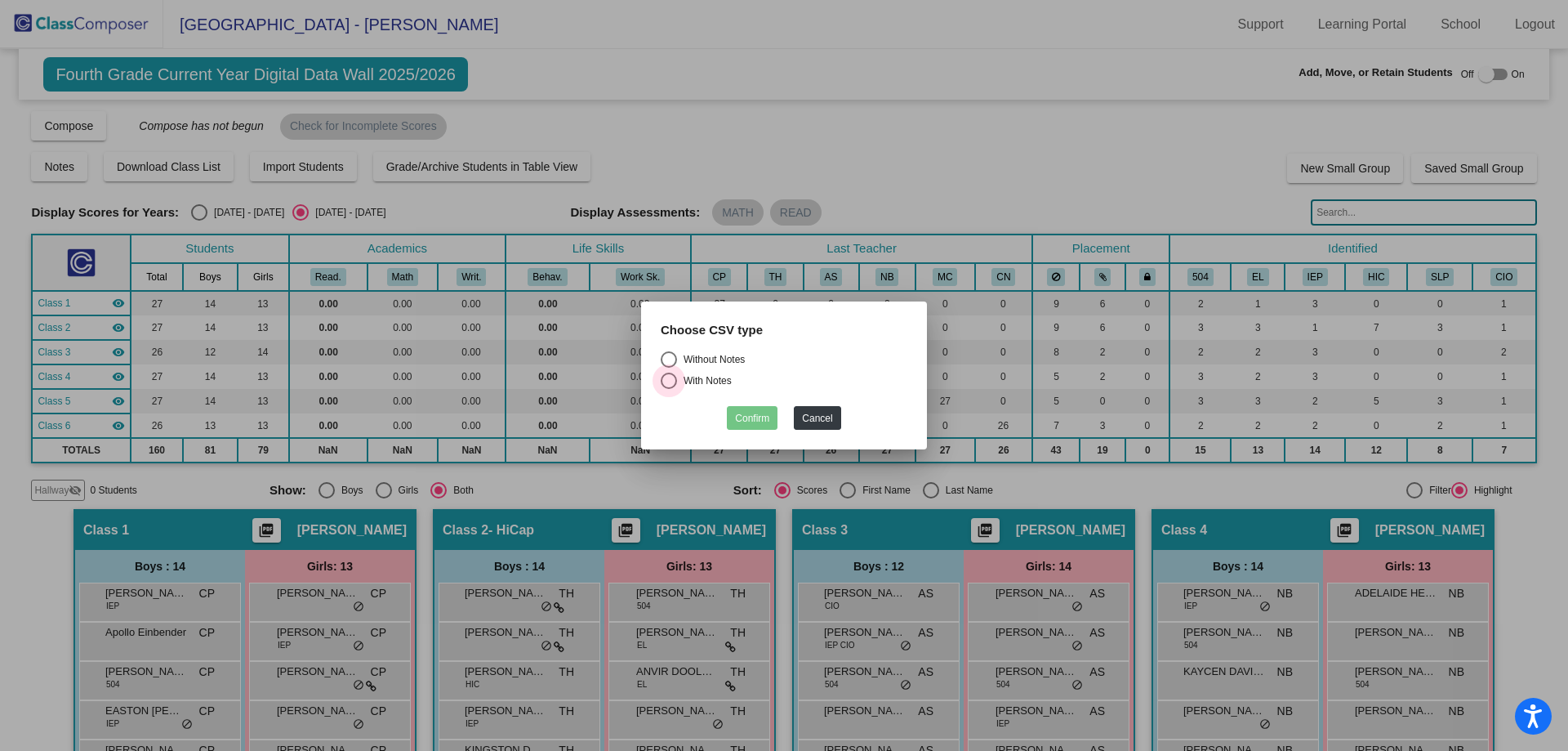
click at [665, 382] on div "Select an option" at bounding box center [669, 380] width 17 height 17
click at [668, 389] on input "With Notes" at bounding box center [668, 389] width 1 height 1
radio input "true"
click at [751, 423] on button "Confirm" at bounding box center [752, 417] width 51 height 24
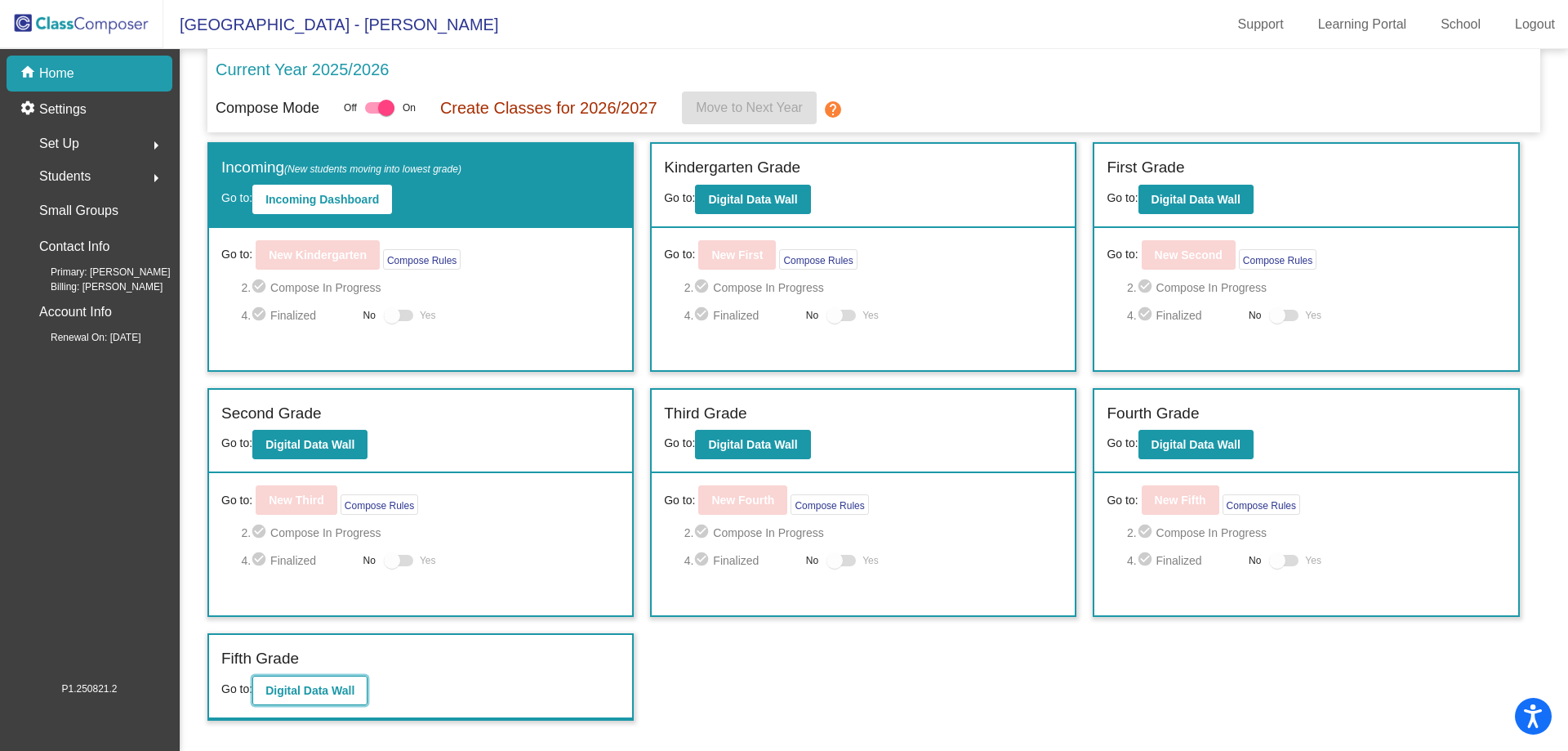
click at [310, 692] on b "Digital Data Wall" at bounding box center [310, 690] width 89 height 13
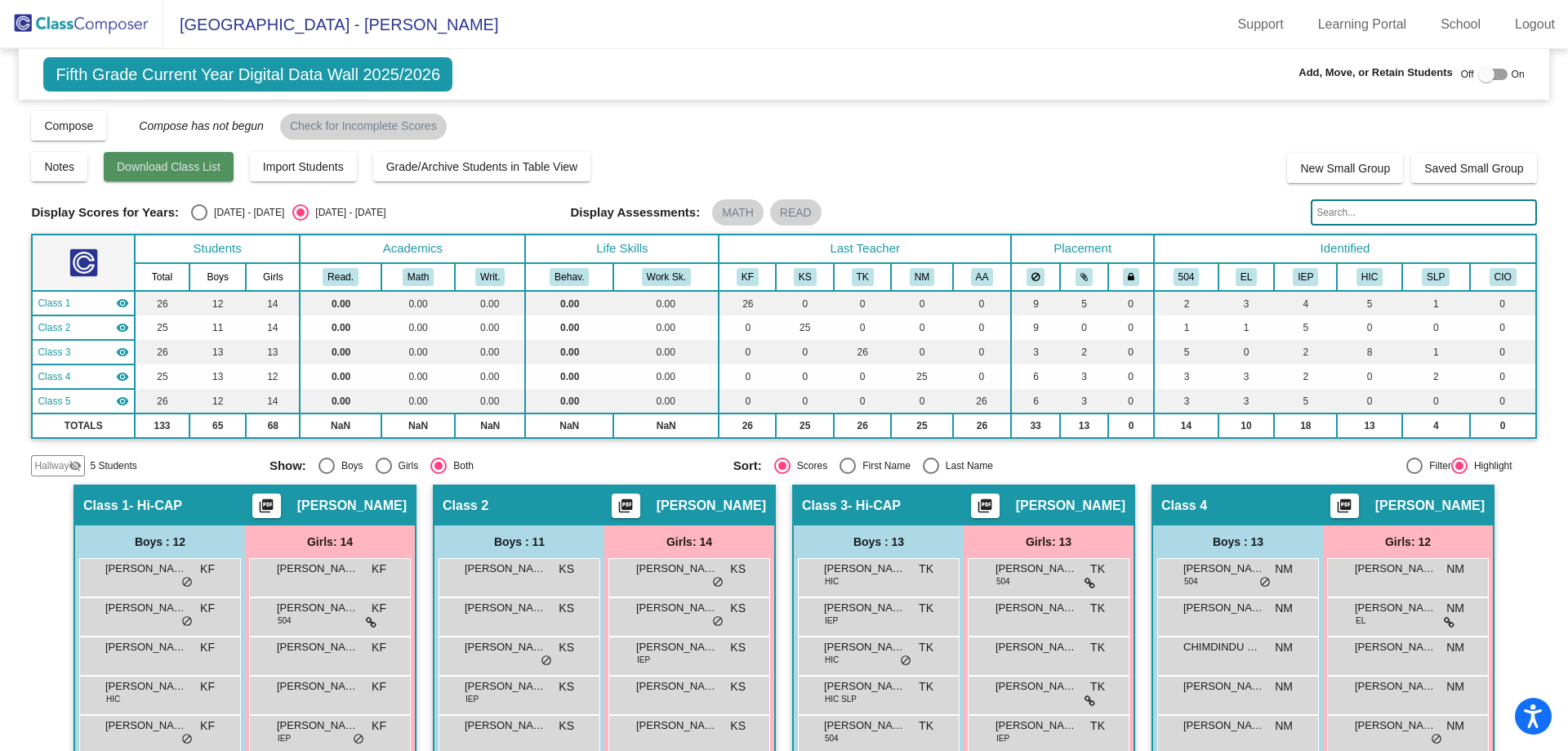
click at [180, 172] on span "Download Class List" at bounding box center [169, 166] width 104 height 13
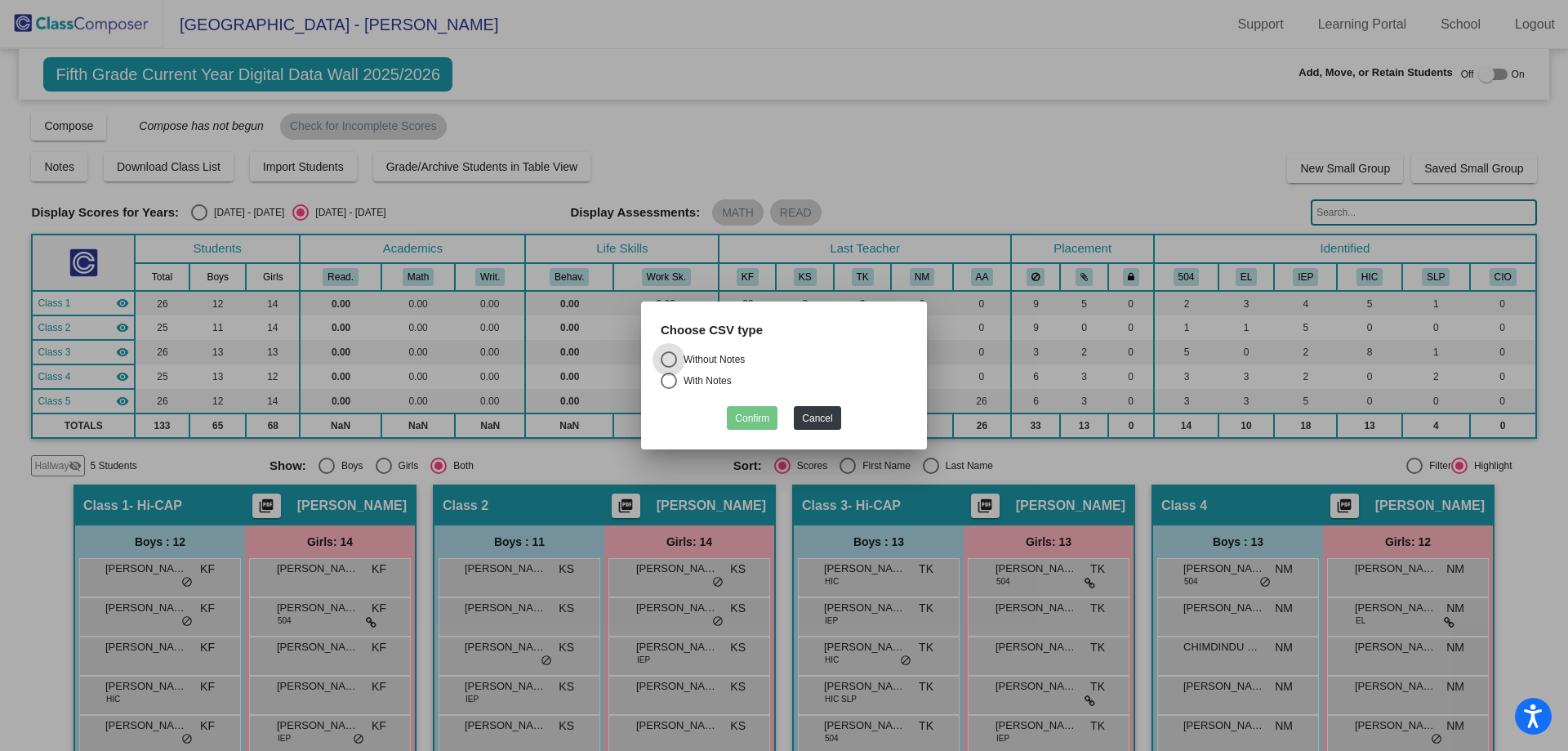
click at [665, 379] on div "Select an option" at bounding box center [669, 380] width 17 height 17
click at [668, 389] on input "With Notes" at bounding box center [668, 389] width 1 height 1
radio input "true"
click at [749, 418] on button "Confirm" at bounding box center [752, 417] width 51 height 24
